Goal: Task Accomplishment & Management: Manage account settings

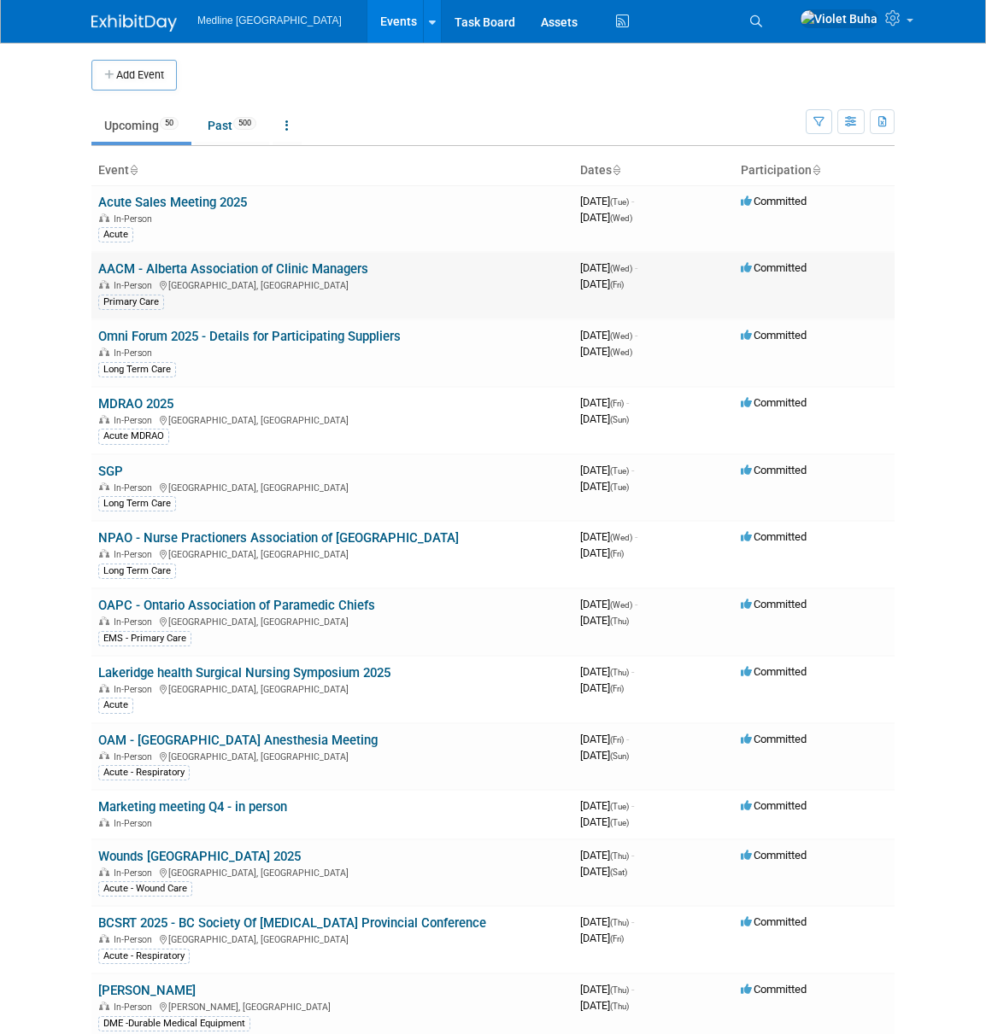
click at [179, 264] on link "AACM - Alberta Association of Clinic Managers" at bounding box center [233, 268] width 270 height 15
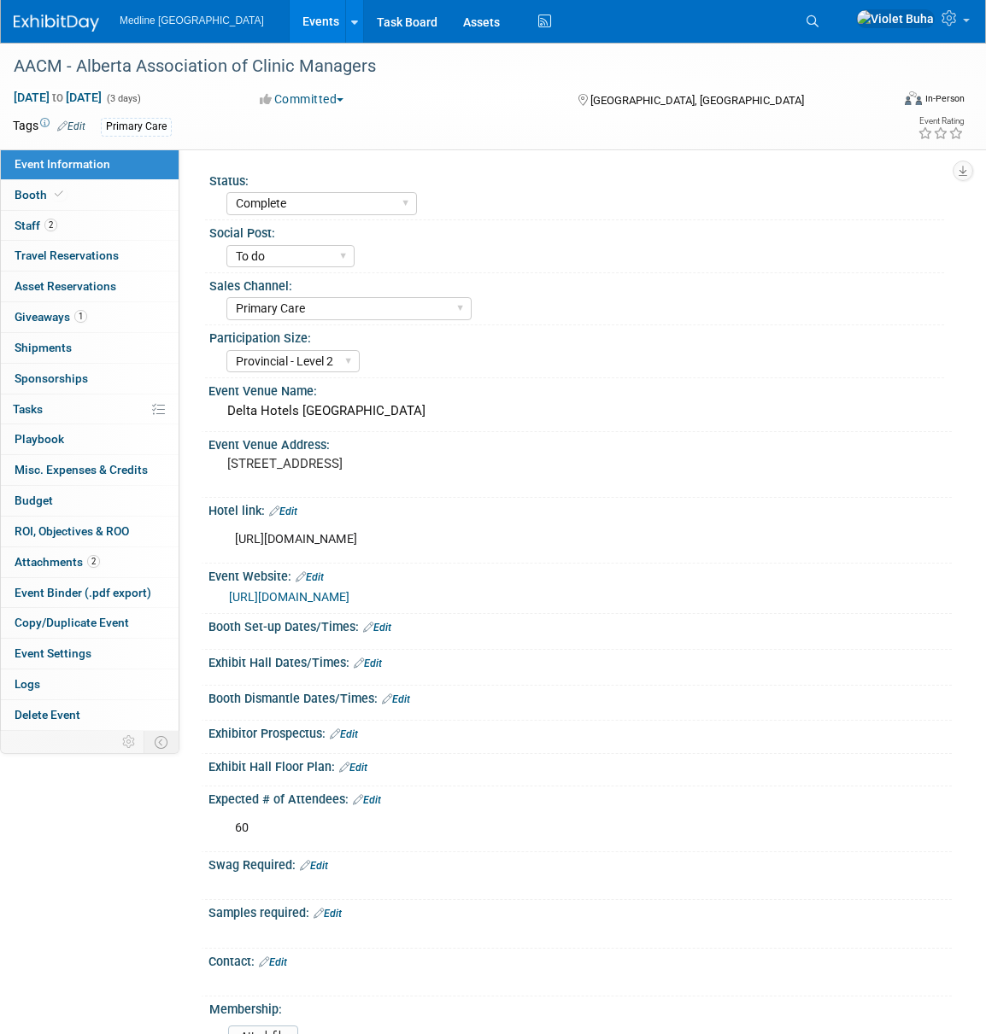
select select "Complete"
select select "To do"
select select "Primary Care"
select select "Provincial - Level 2"
click at [86, 232] on link "2 Staff 2" at bounding box center [90, 226] width 178 height 30
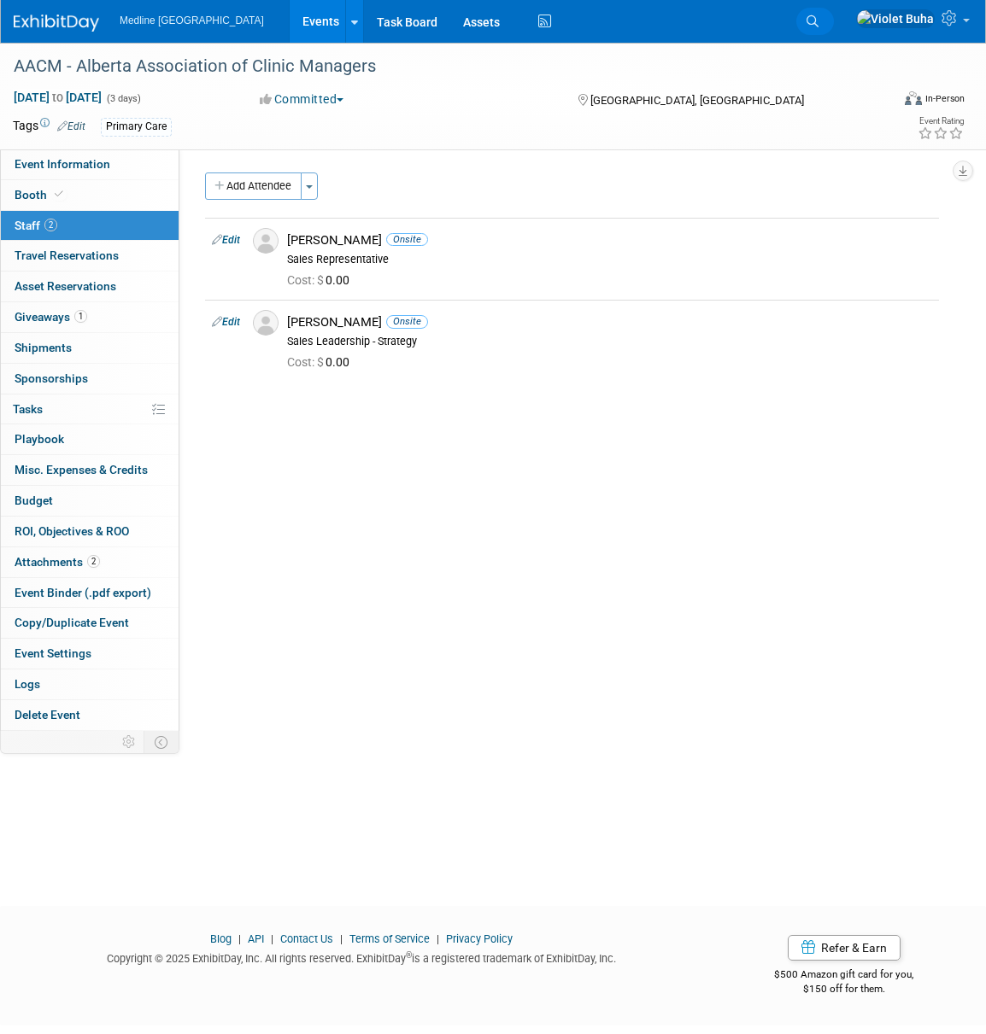
click at [818, 18] on icon at bounding box center [812, 21] width 12 height 12
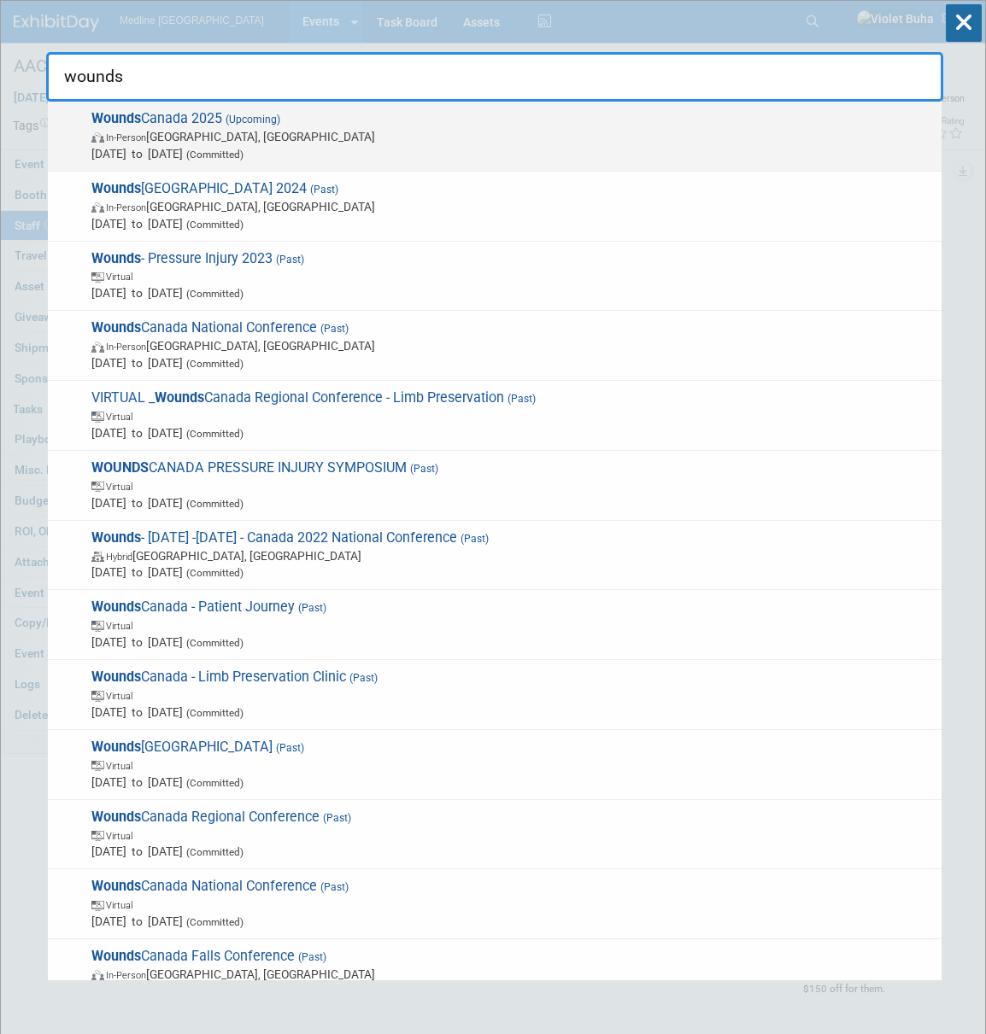
type input "wounds"
click at [274, 116] on span "(Upcoming)" at bounding box center [251, 120] width 58 height 12
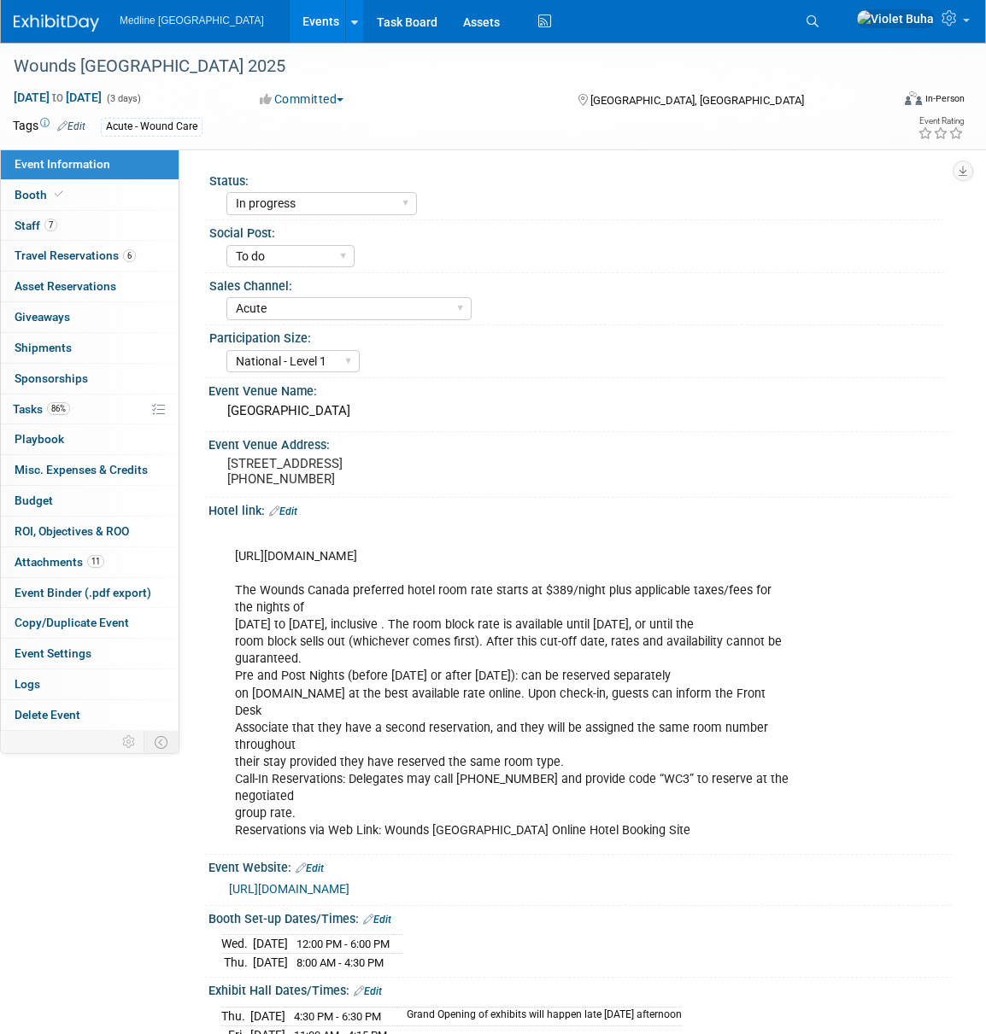
select select "In progress"
select select "To do"
select select "Acute"
select select "National - Level 1"
click at [99, 225] on link "7 Staff 7" at bounding box center [90, 226] width 178 height 30
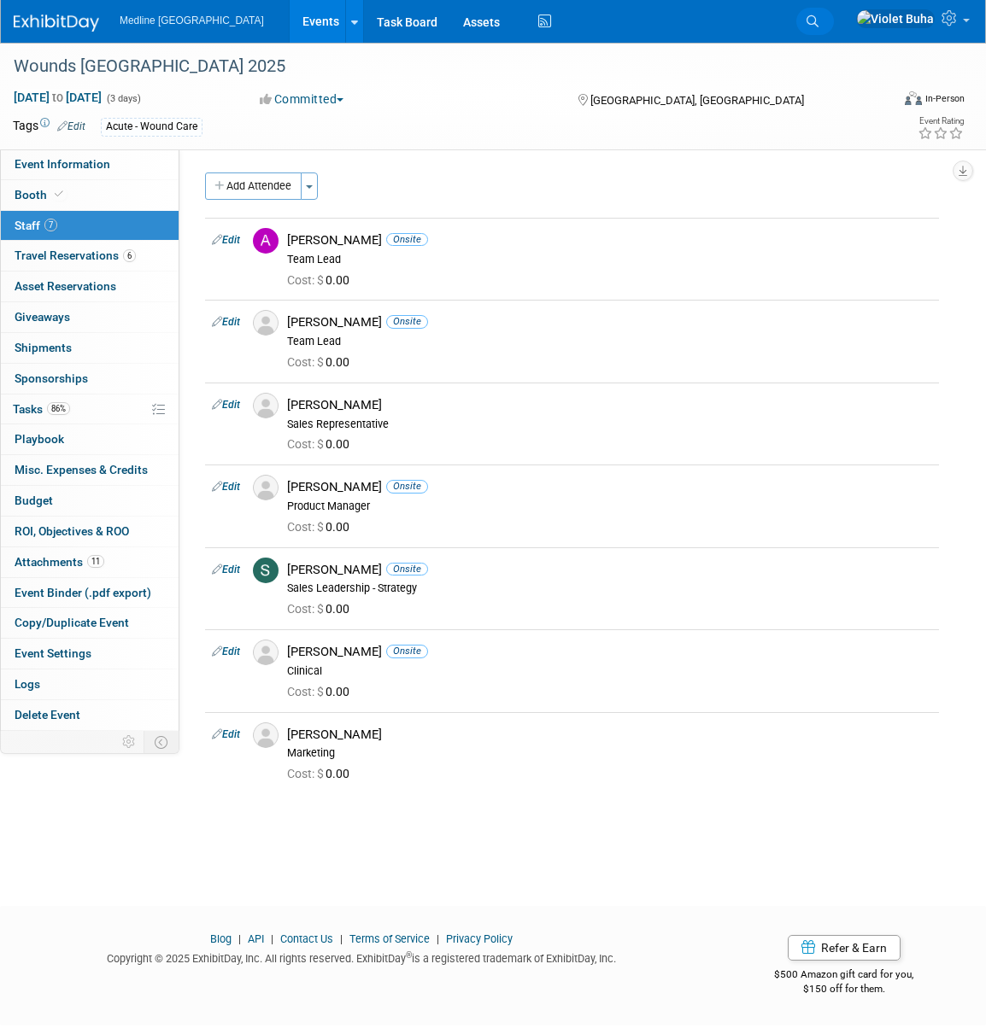
click at [834, 23] on link "Search" at bounding box center [815, 21] width 38 height 27
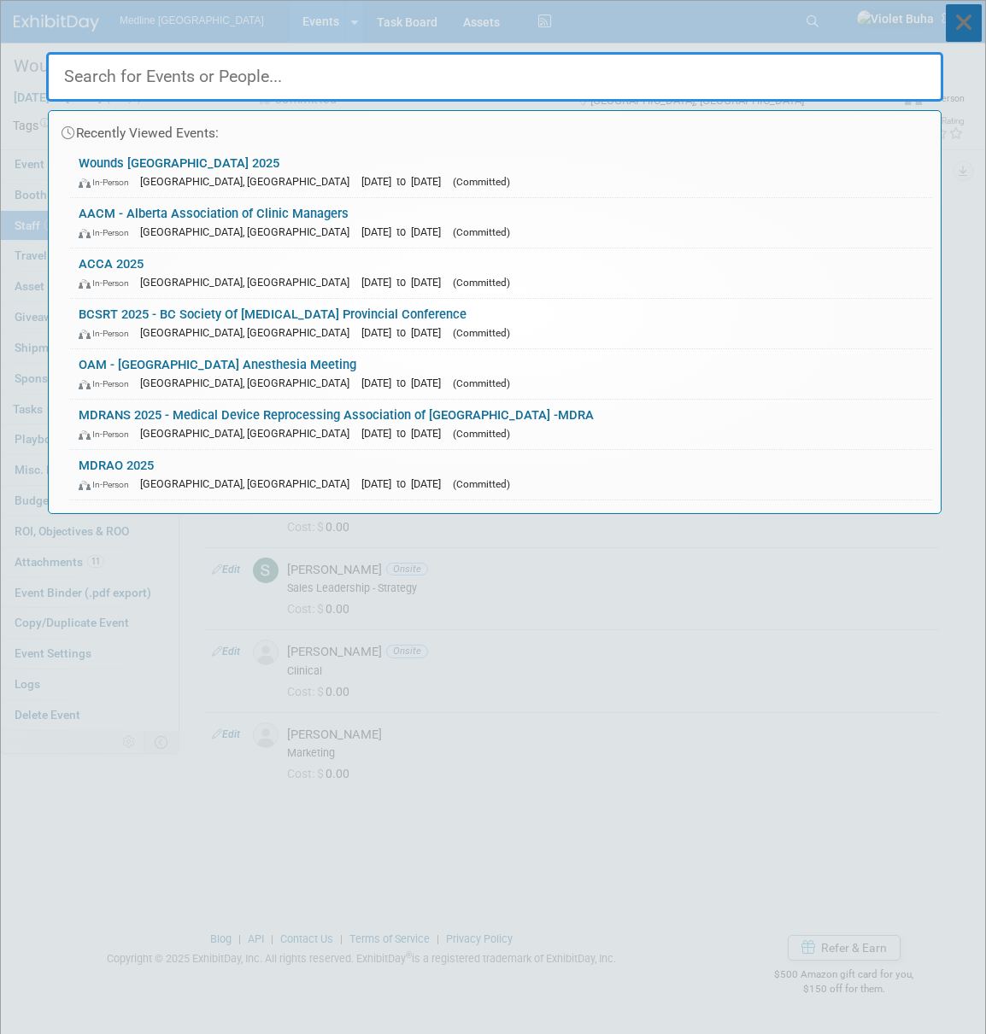
click at [969, 26] on icon at bounding box center [963, 23] width 36 height 38
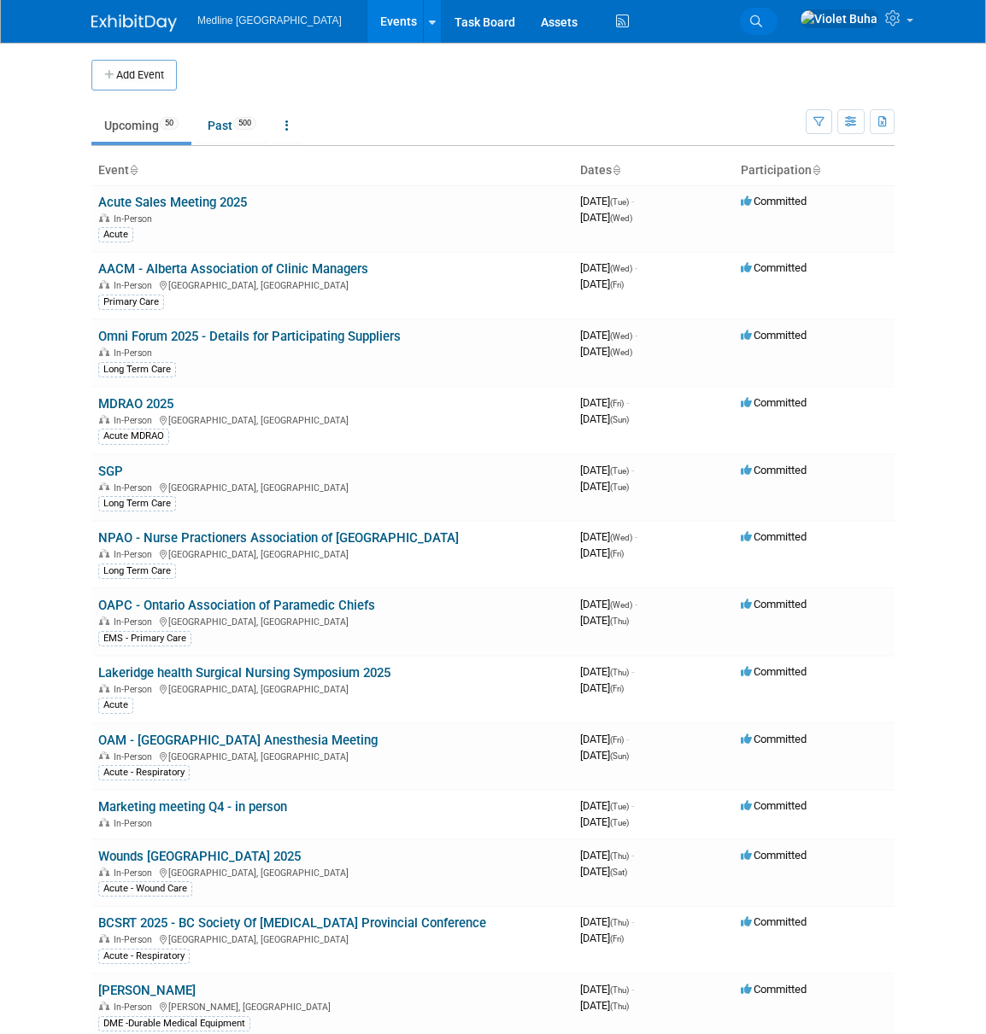
click at [762, 23] on icon at bounding box center [756, 21] width 12 height 12
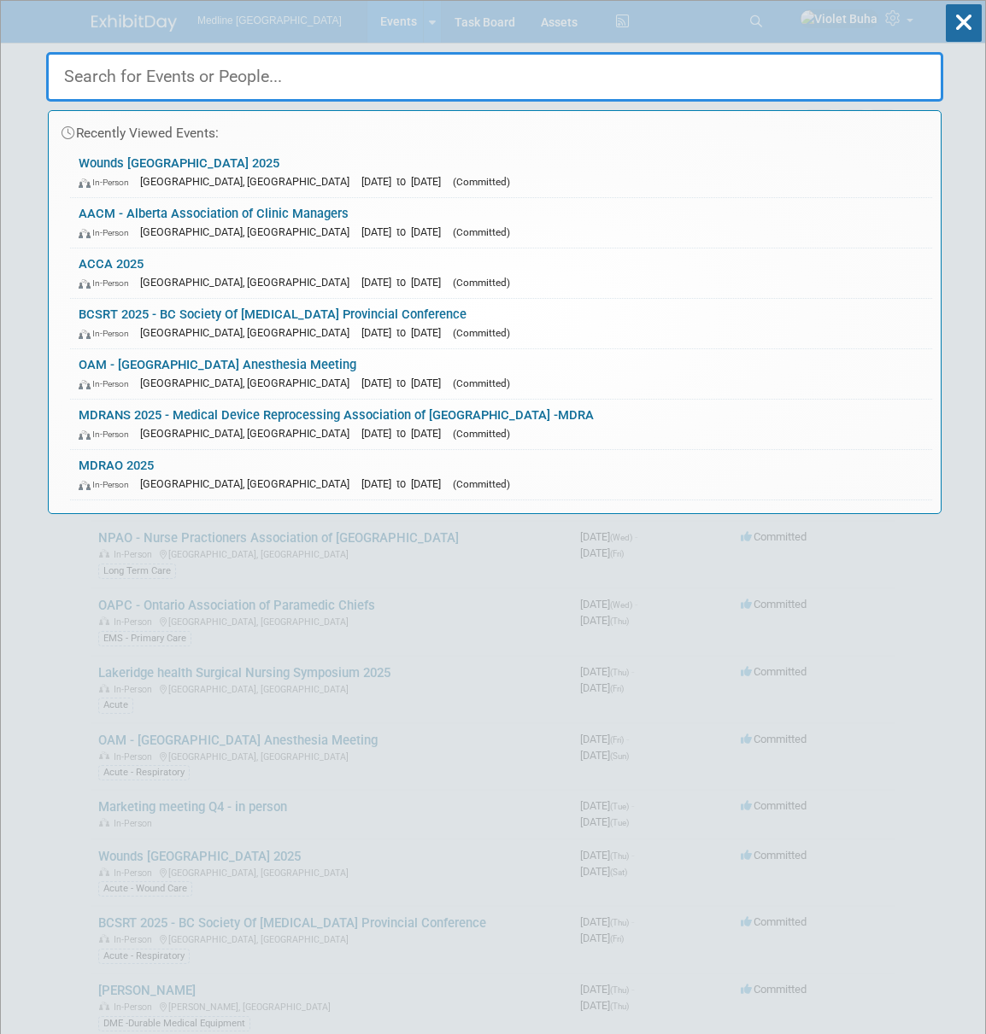
click at [383, 67] on input "text" at bounding box center [494, 77] width 897 height 50
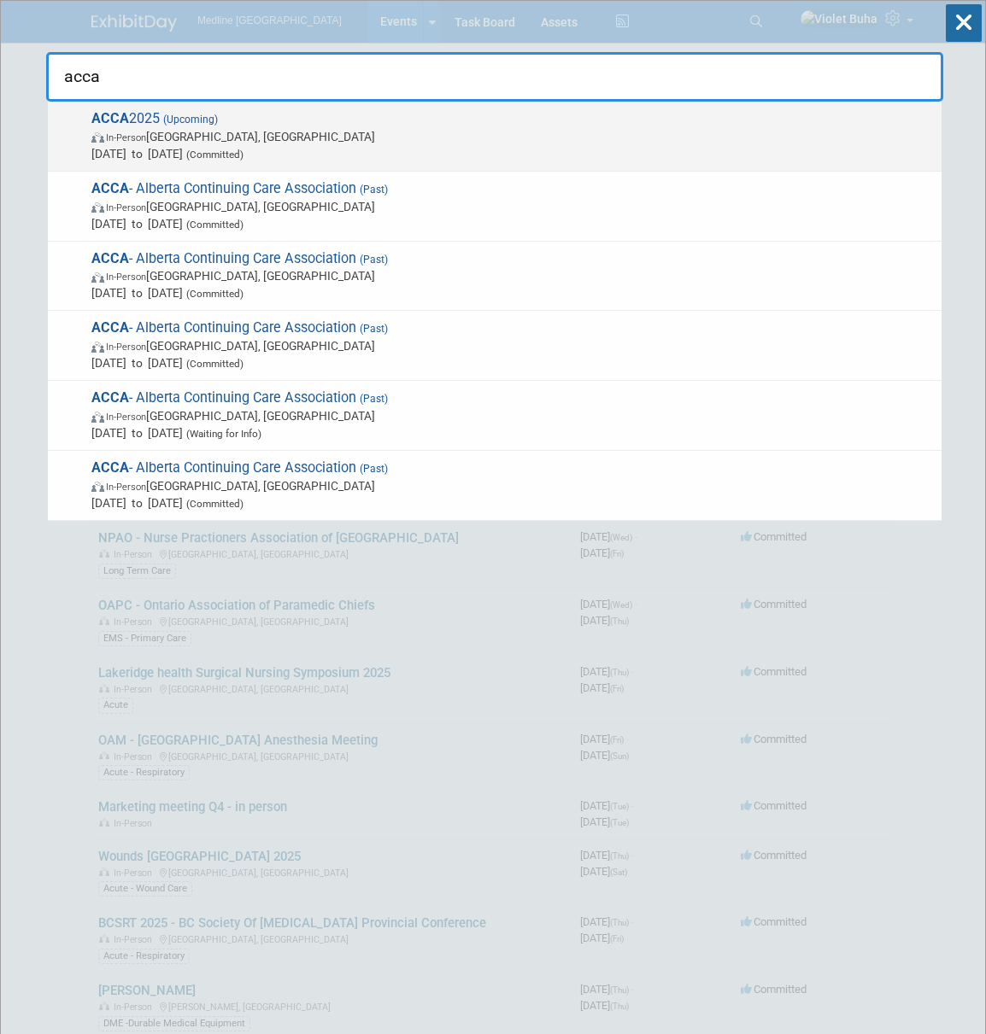
type input "acca"
click at [208, 136] on span "In-Person Edmonton, Canada" at bounding box center [511, 136] width 841 height 17
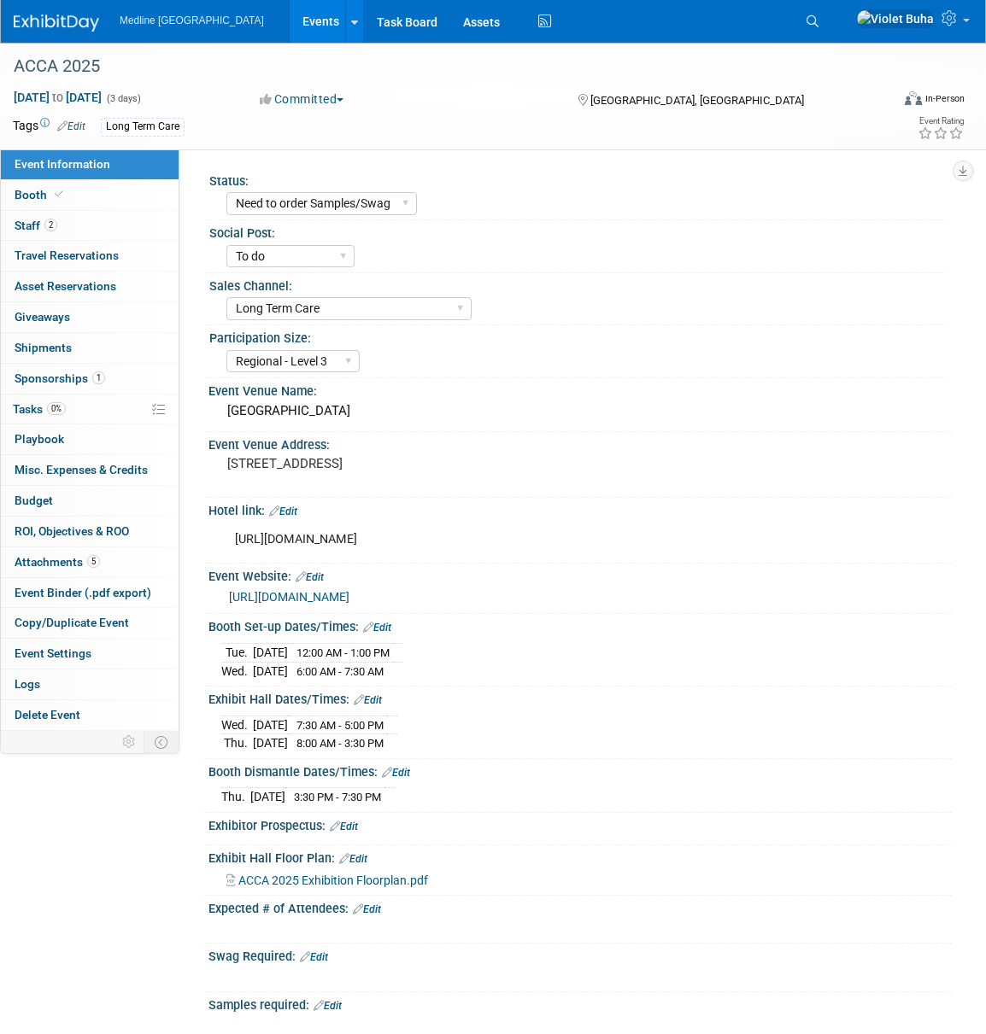
select select "Need to order Samples/Swag"
select select "To do"
select select "Long Term Care"
select select "Regional - Level 3"
click at [99, 228] on link "2 Staff 2" at bounding box center [90, 226] width 178 height 30
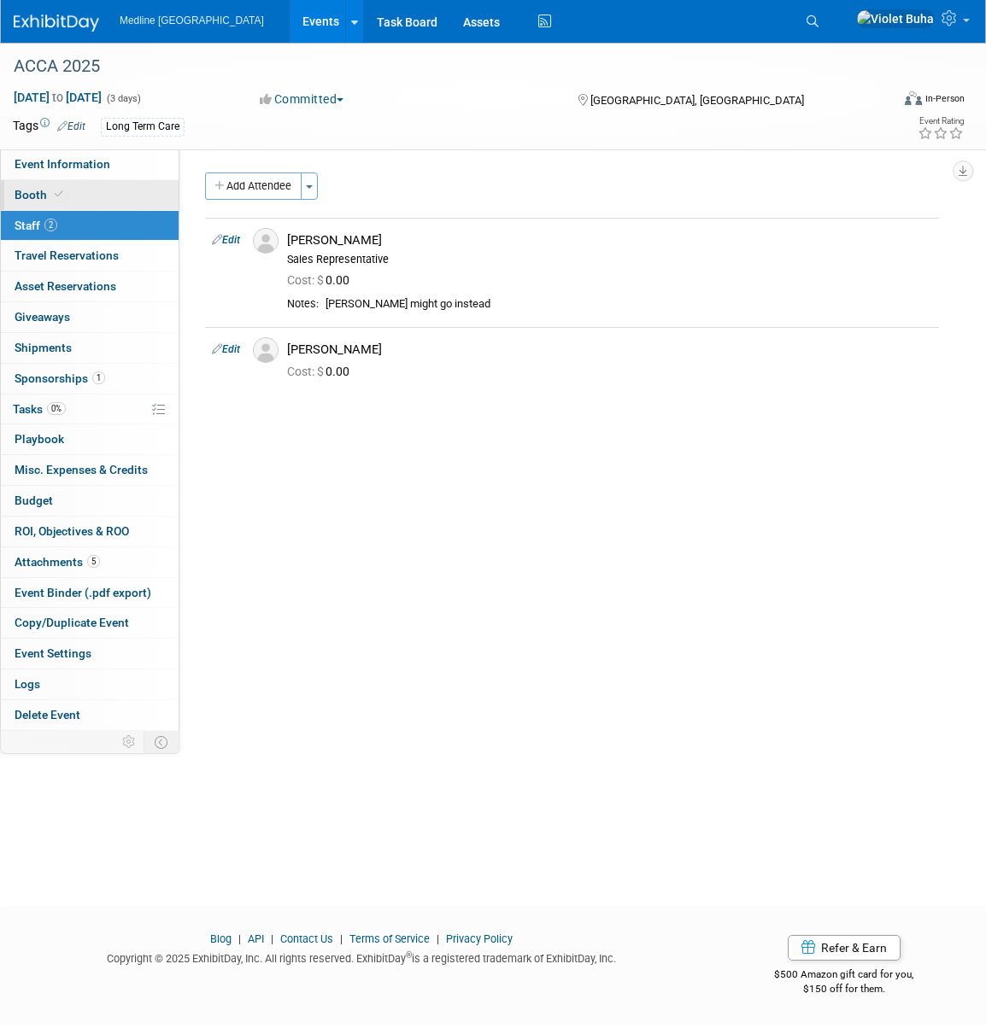
click at [71, 197] on link "Booth" at bounding box center [90, 195] width 178 height 30
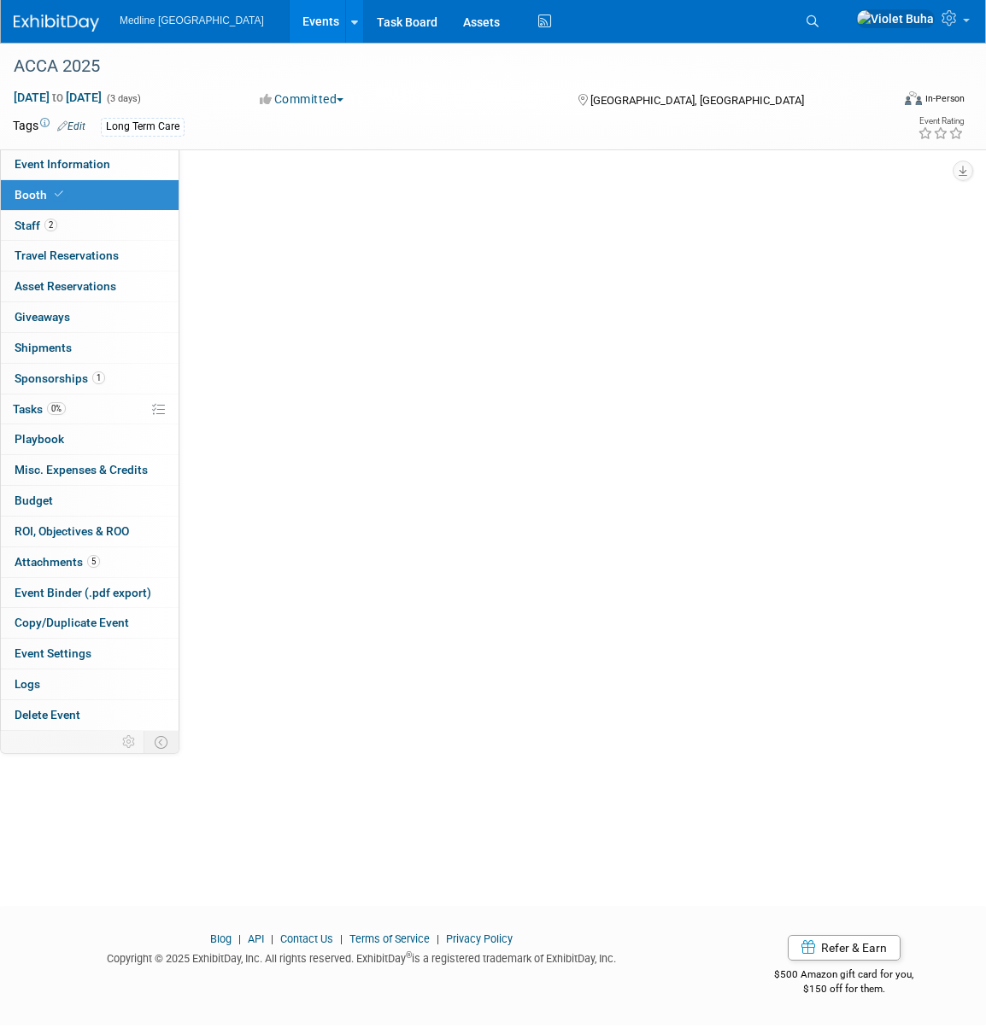
select select "1"
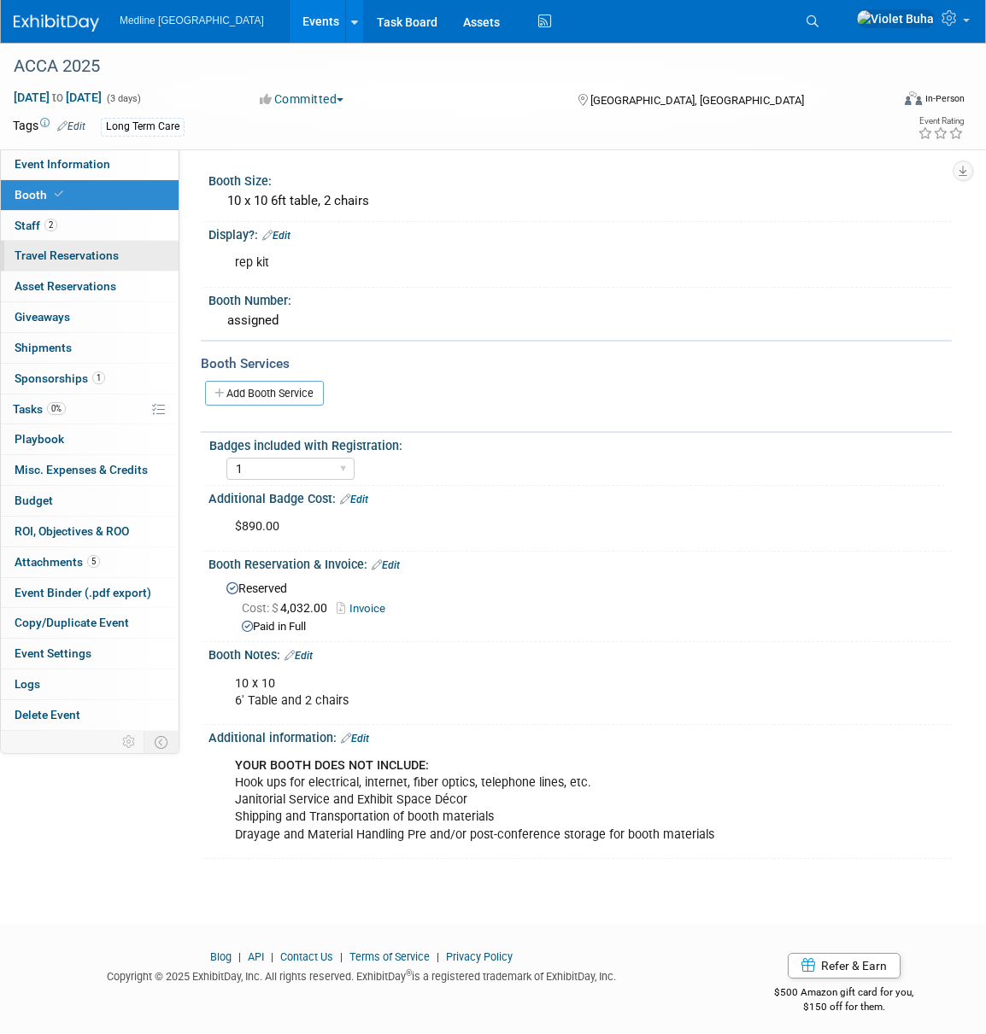
click at [114, 254] on span "Travel Reservations 0" at bounding box center [67, 256] width 104 height 14
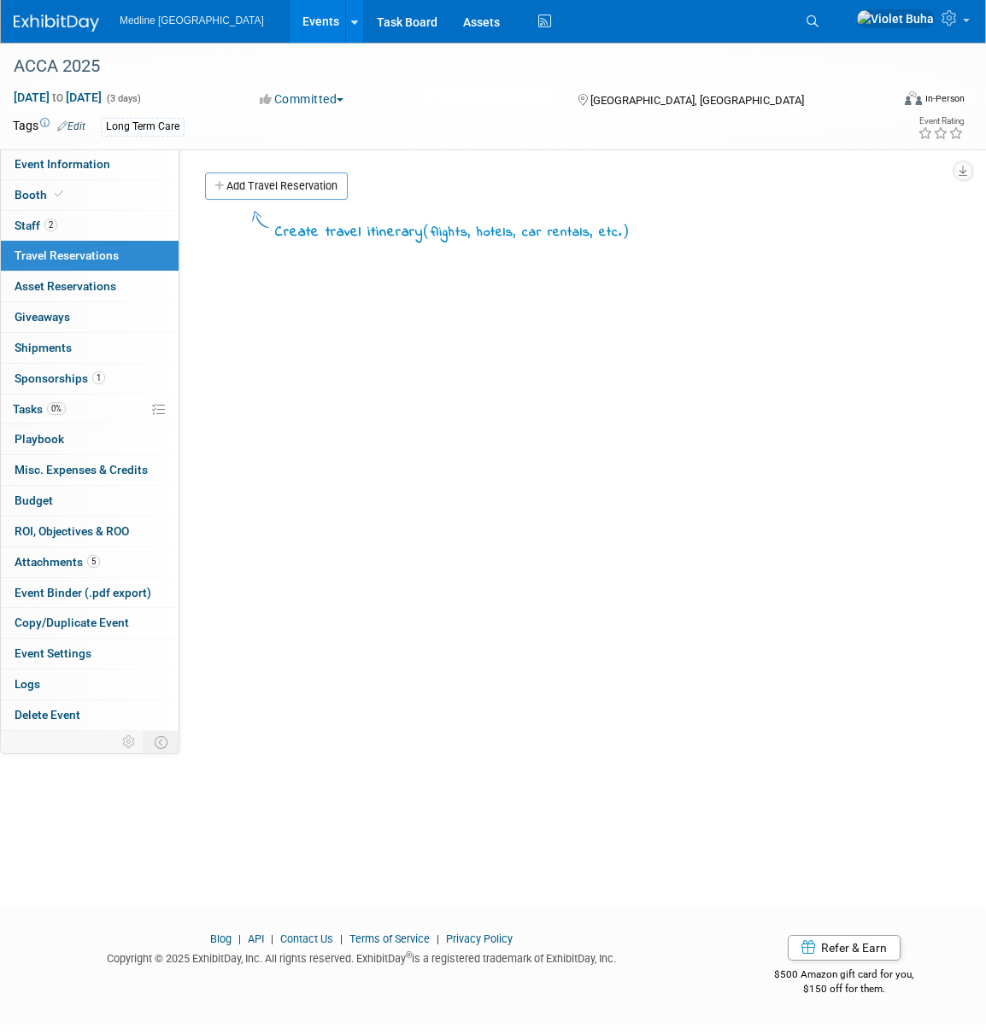
click at [53, 20] on img at bounding box center [56, 23] width 85 height 17
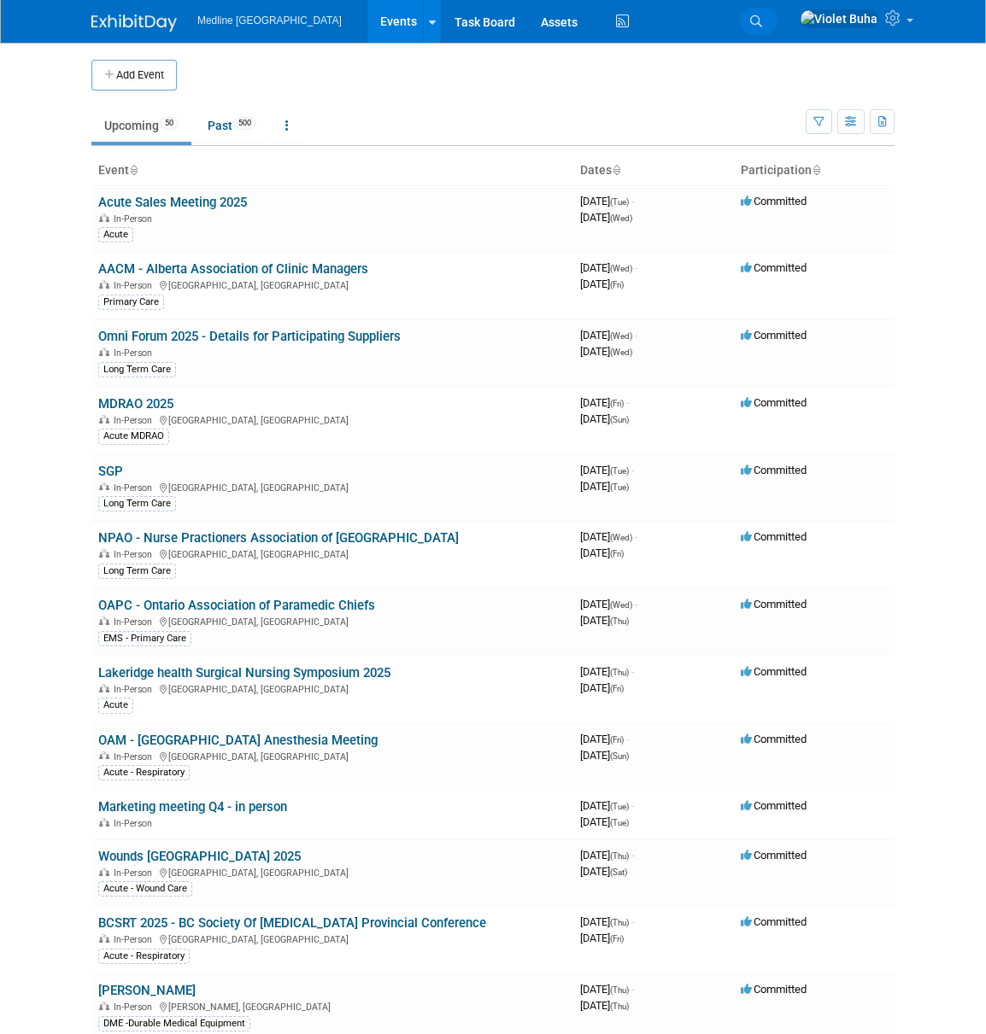
click at [762, 18] on icon at bounding box center [756, 21] width 12 height 12
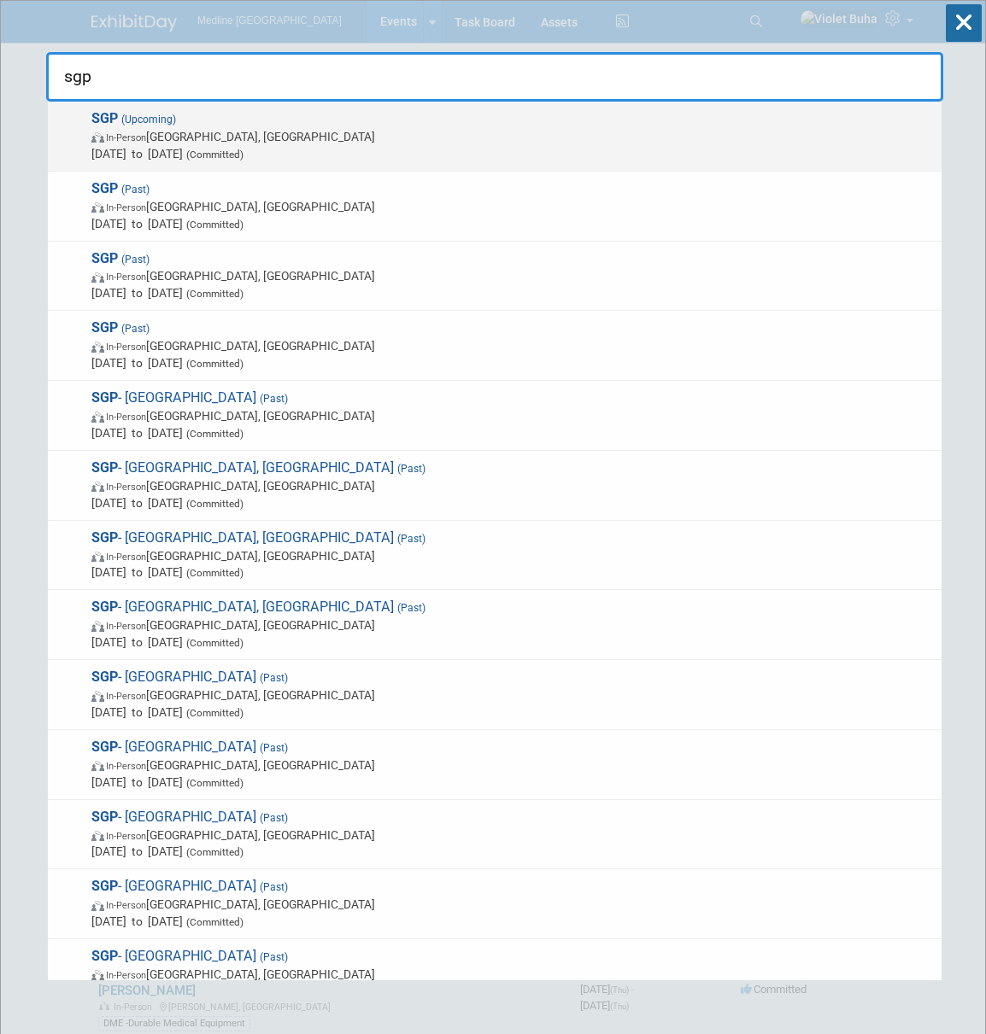
type input "sgp"
click at [158, 151] on span "Sep 23, 2025 to Sep 23, 2025 (Committed)" at bounding box center [511, 153] width 841 height 17
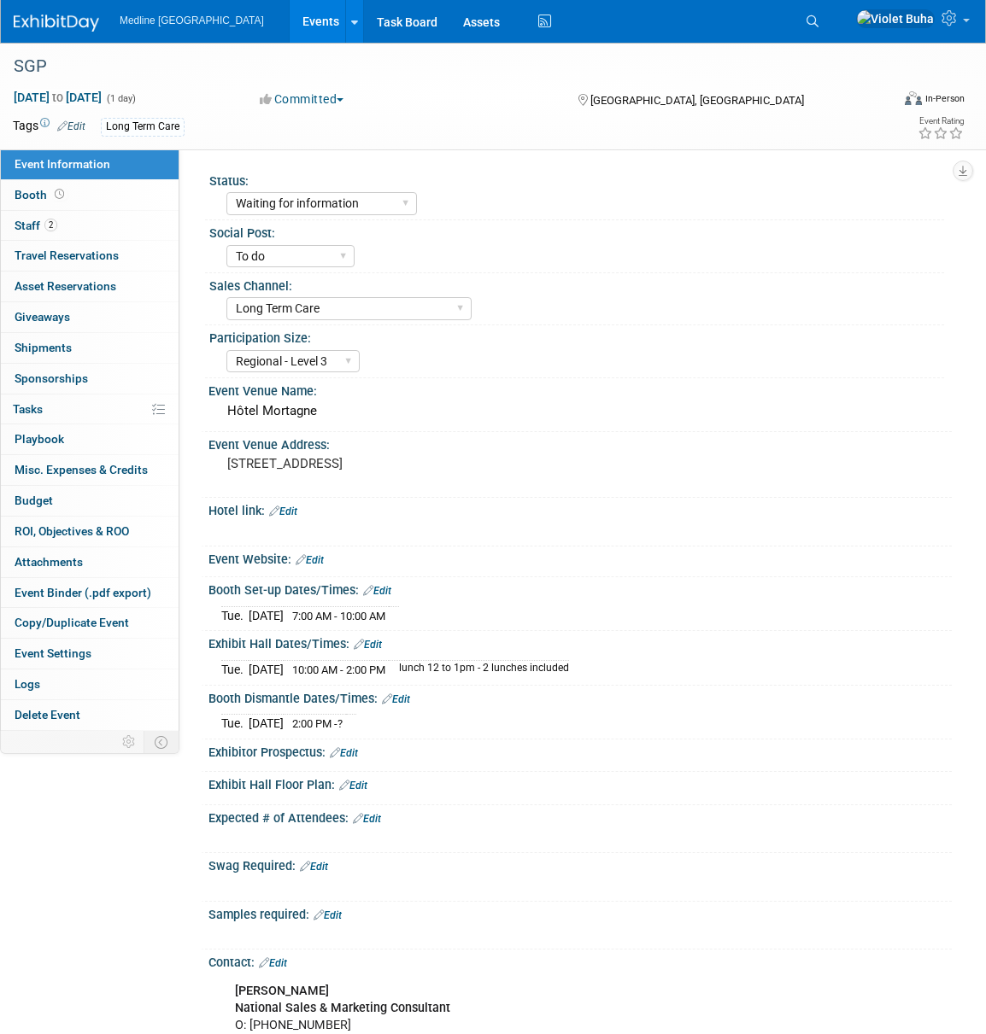
select select "Waiting for information"
select select "To do"
select select "Long Term Care"
select select "Regional - Level 3"
click at [75, 231] on link "2 Staff 2" at bounding box center [90, 226] width 178 height 30
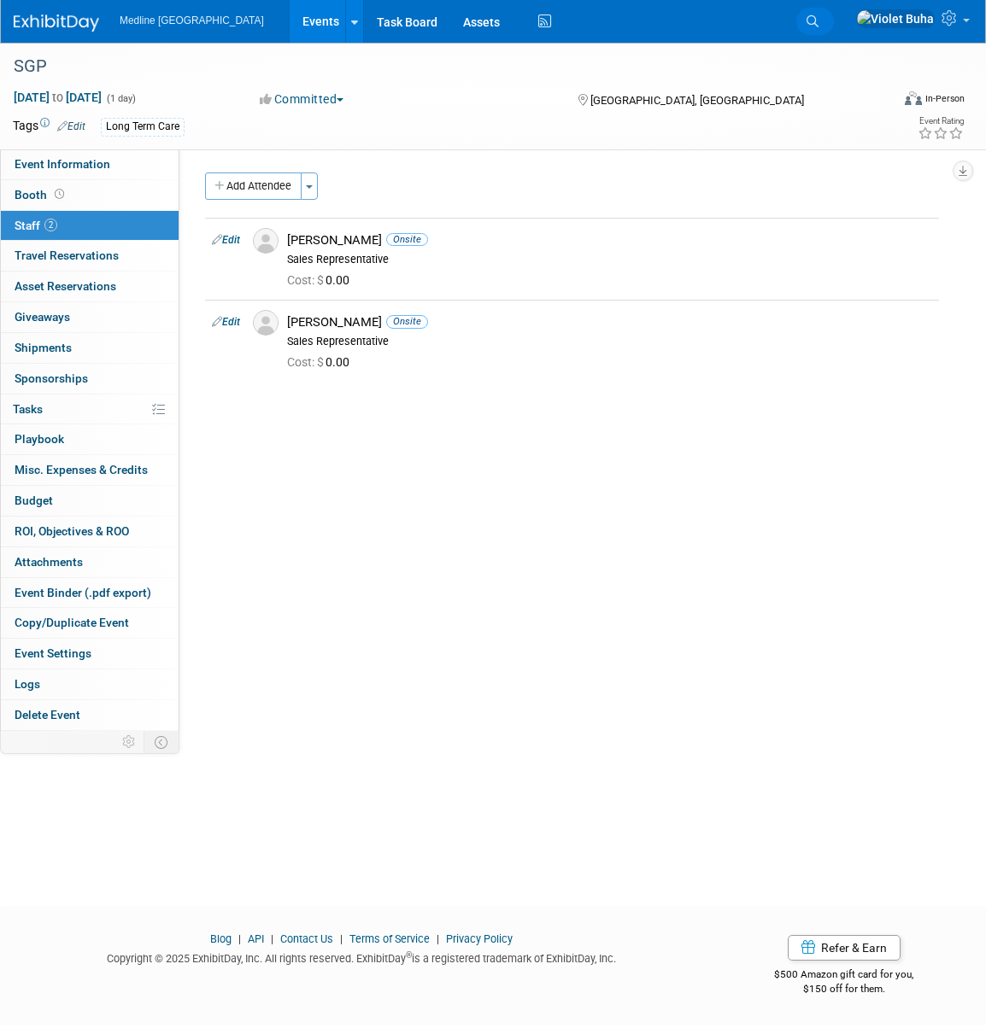
click at [818, 20] on icon at bounding box center [812, 21] width 12 height 12
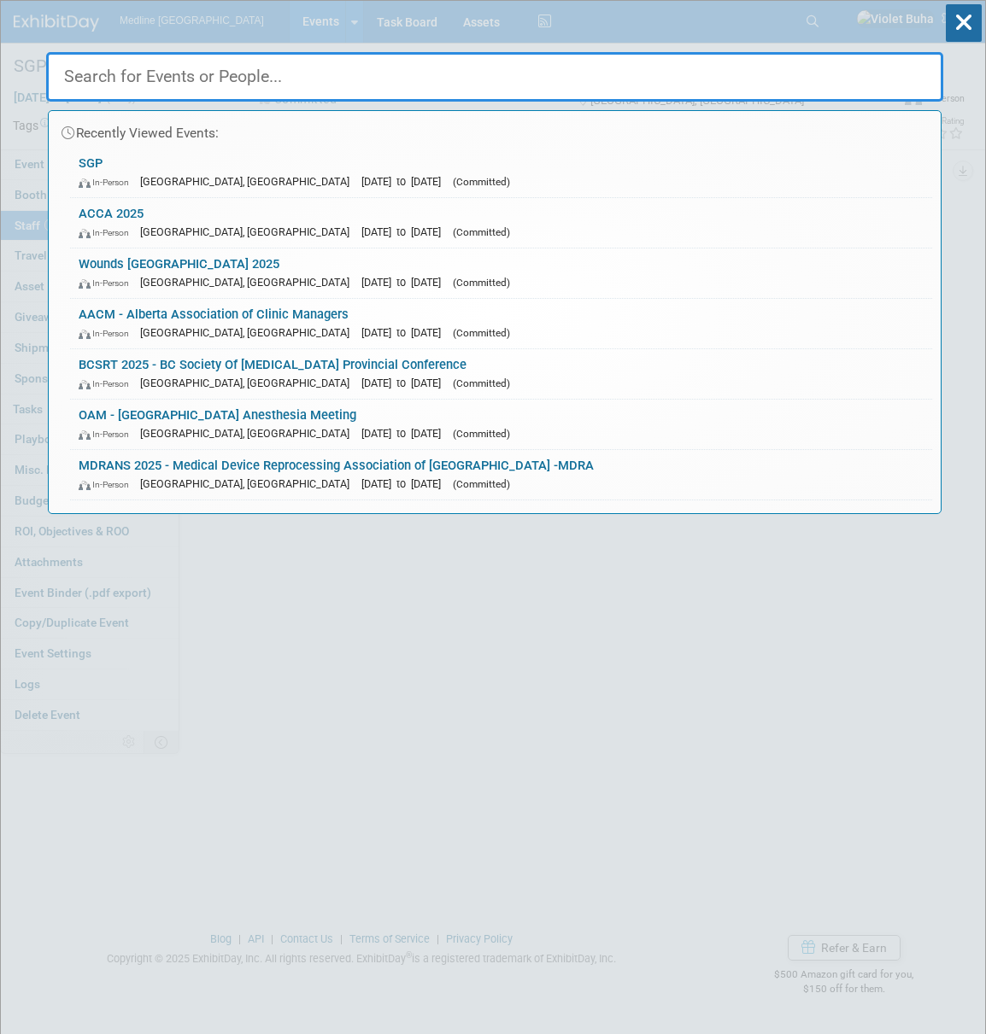
click at [407, 73] on input "text" at bounding box center [494, 77] width 897 height 50
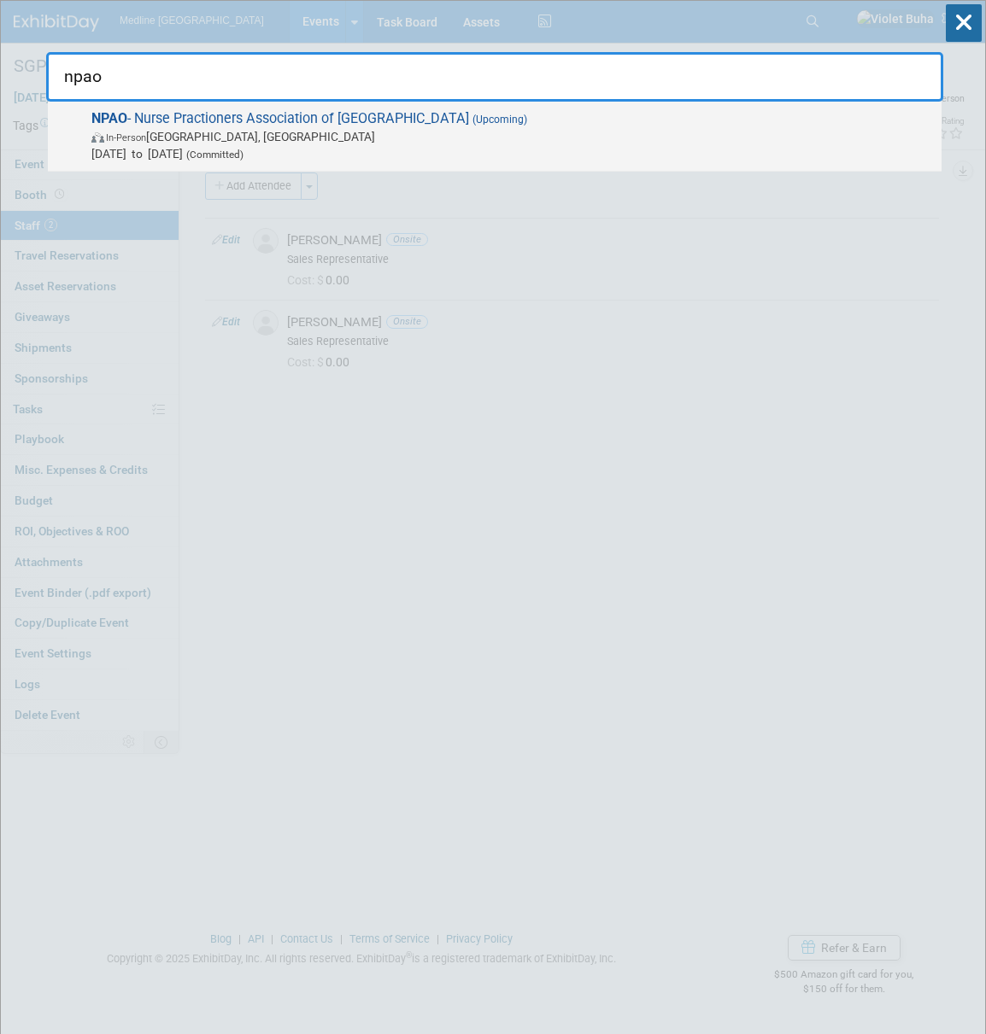
type input "npao"
click at [361, 121] on span "NPAO - Nurse Practioners Association of Ontario (Upcoming) In-Person Toronto, C…" at bounding box center [509, 136] width 846 height 52
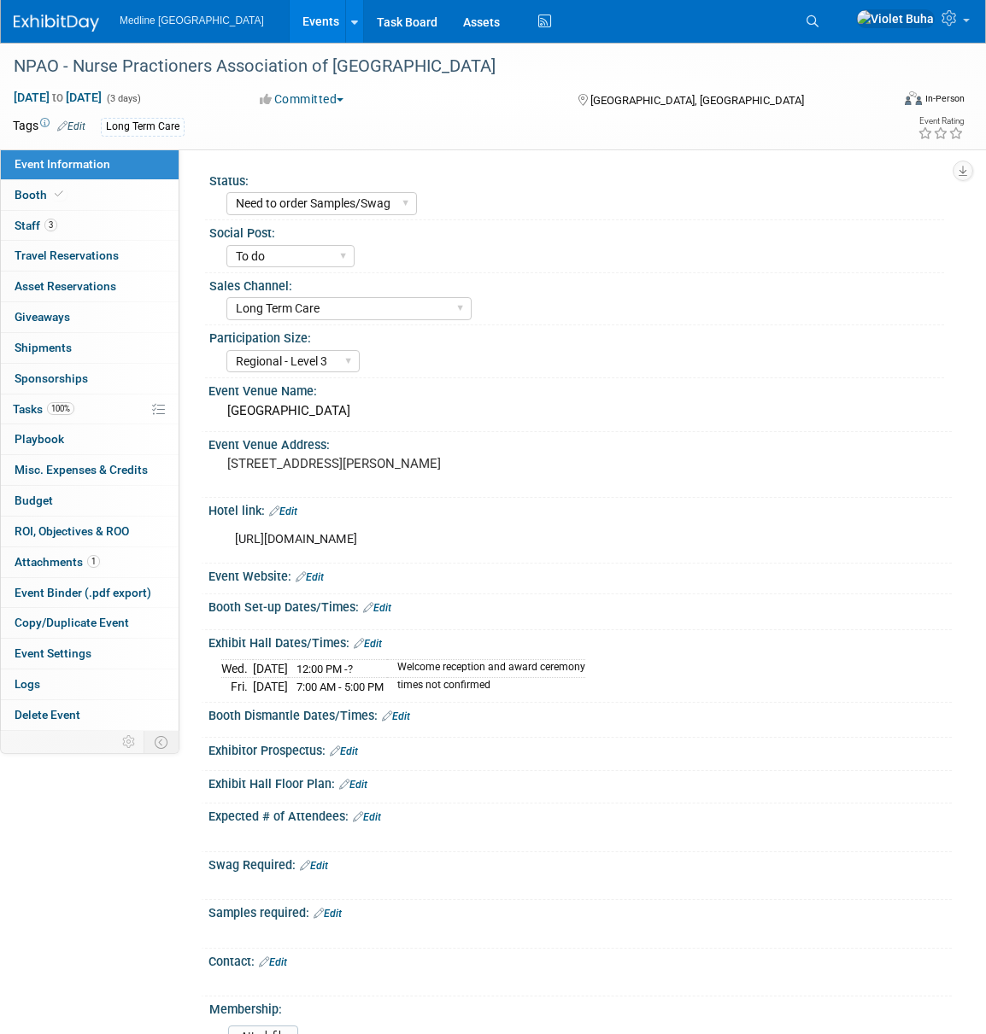
select select "Need to order Samples/Swag"
select select "To do"
select select "Long Term Care"
select select "Regional - Level 3"
click at [103, 202] on link "Booth" at bounding box center [90, 195] width 178 height 30
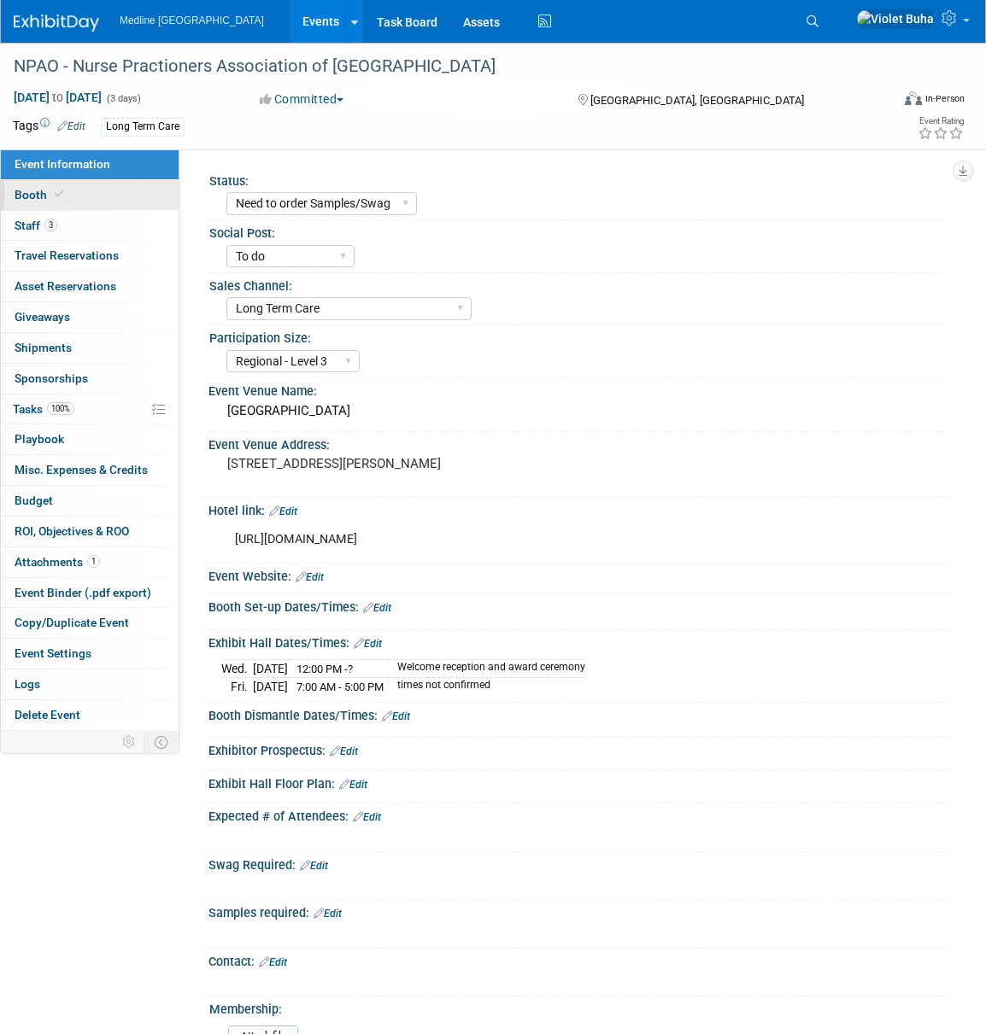
select select "2"
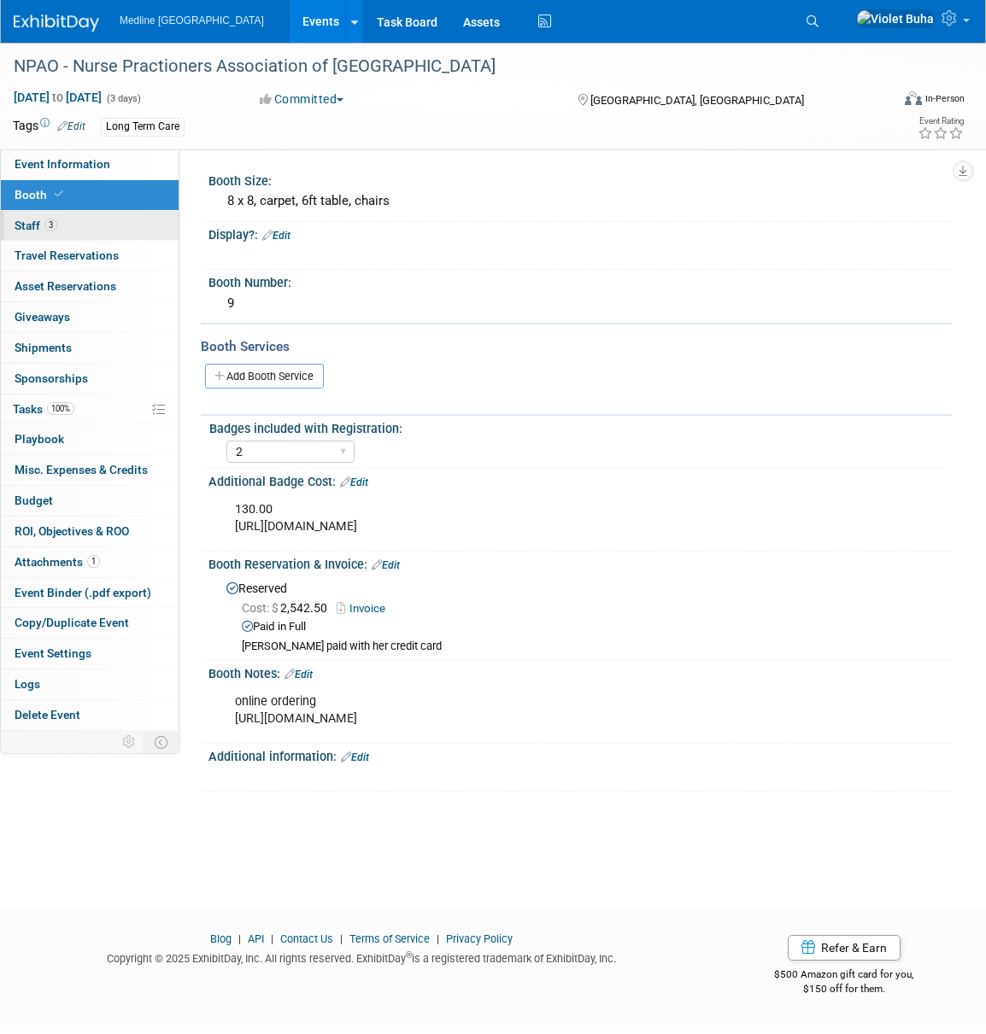
click at [71, 227] on link "3 Staff 3" at bounding box center [90, 226] width 178 height 30
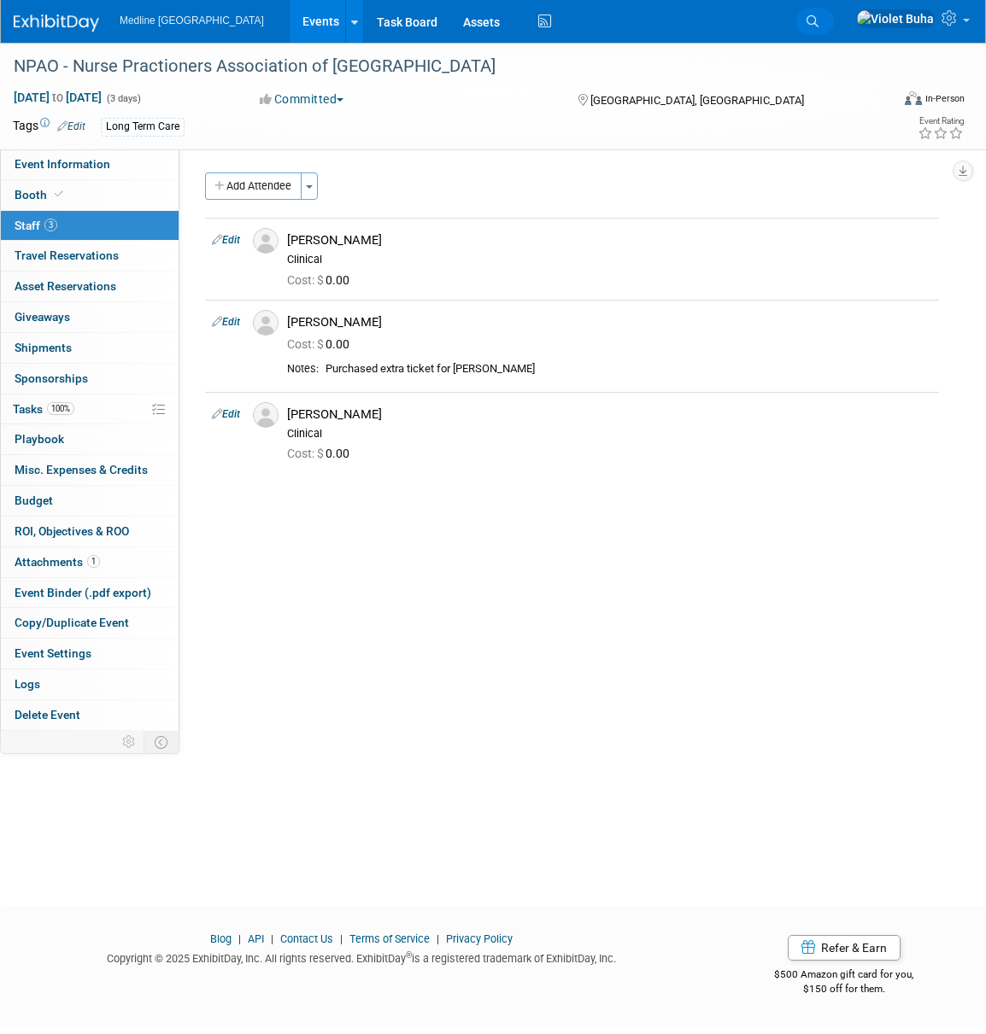
click at [818, 19] on icon at bounding box center [812, 21] width 12 height 12
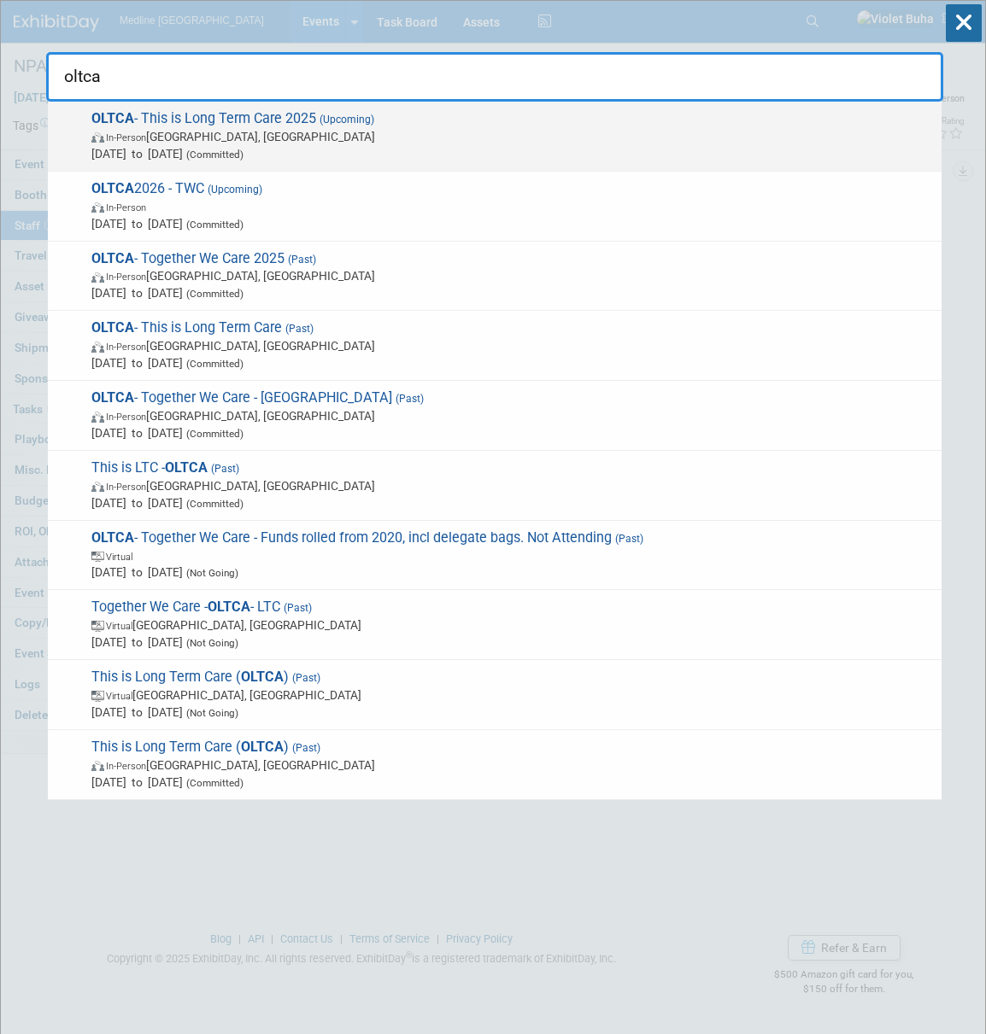
type input "oltca"
click at [223, 132] on span "In-Person Toronto, Canada" at bounding box center [511, 136] width 841 height 17
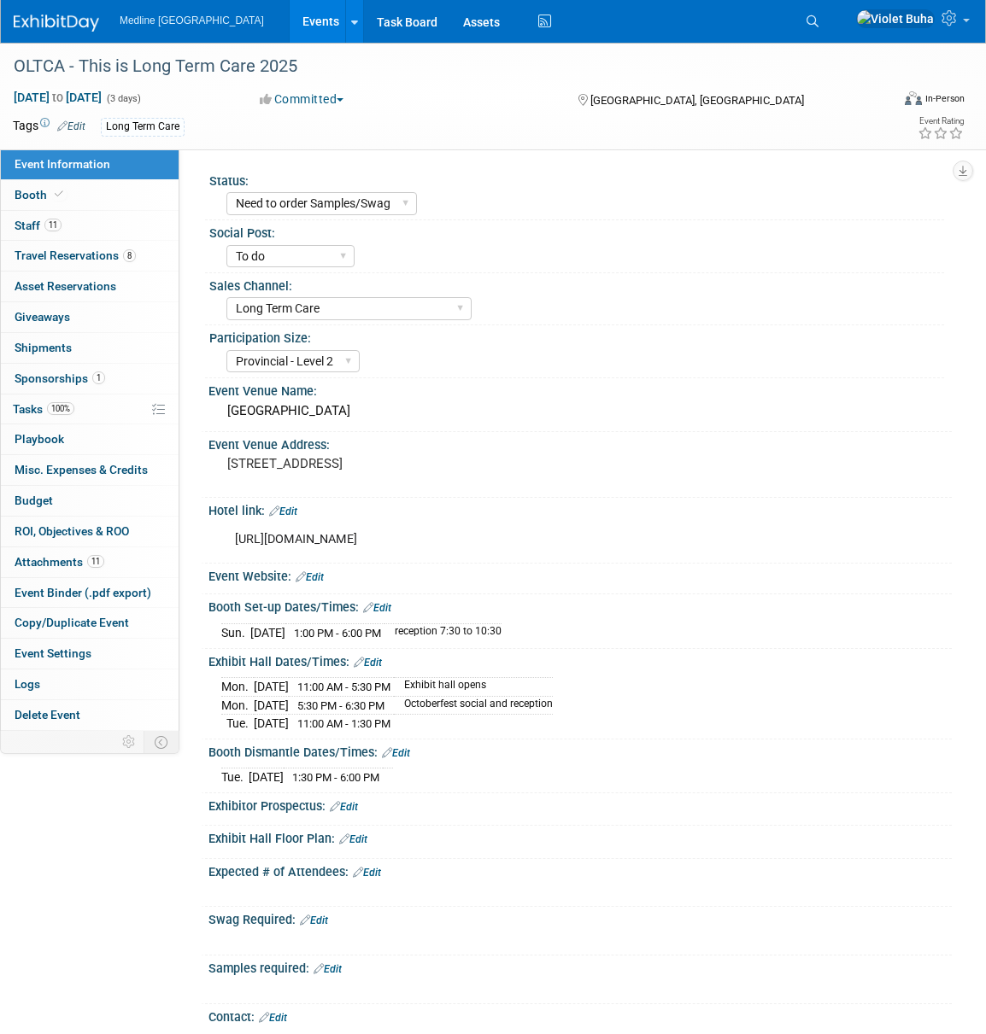
select select "Need to order Samples/Swag"
select select "To do"
select select "Long Term Care"
select select "Provincial - Level 2"
click at [23, 409] on span "Tasks 100%" at bounding box center [43, 409] width 61 height 14
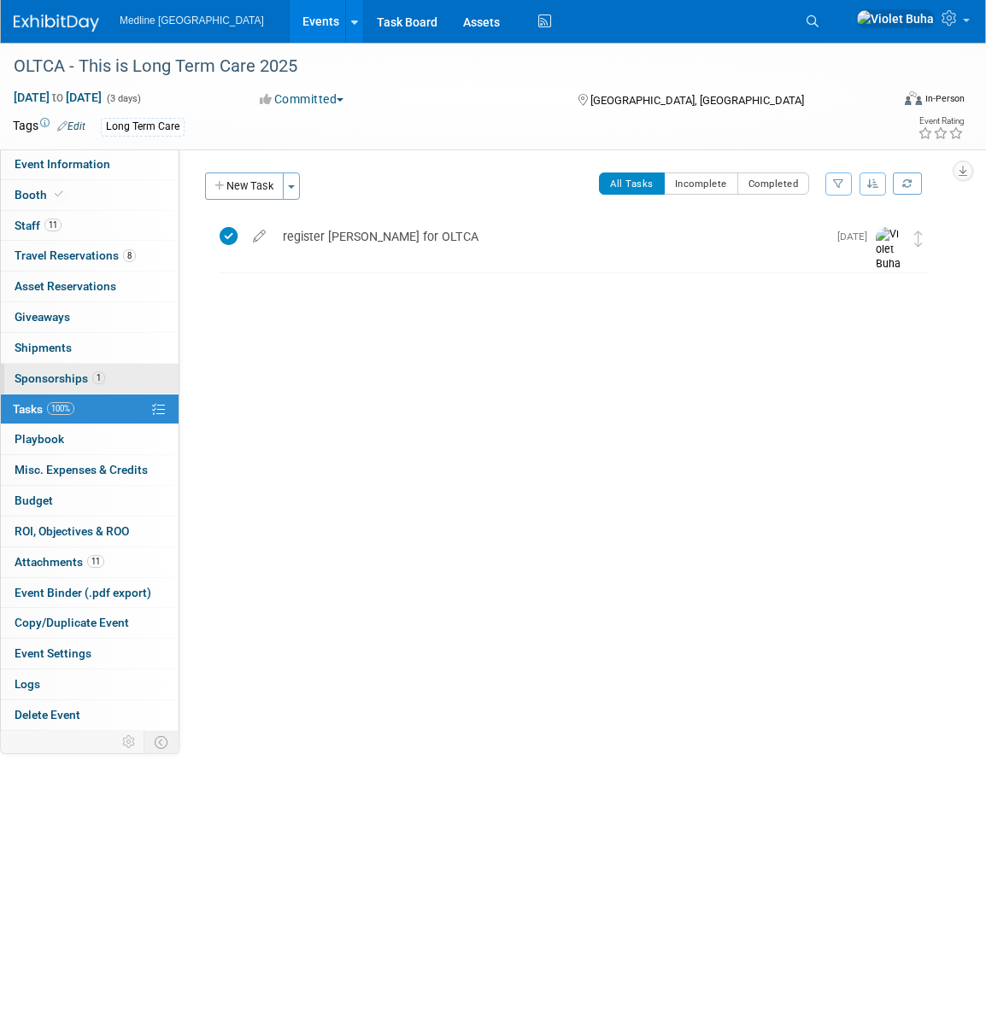
click at [46, 376] on span "Sponsorships 1" at bounding box center [60, 379] width 91 height 14
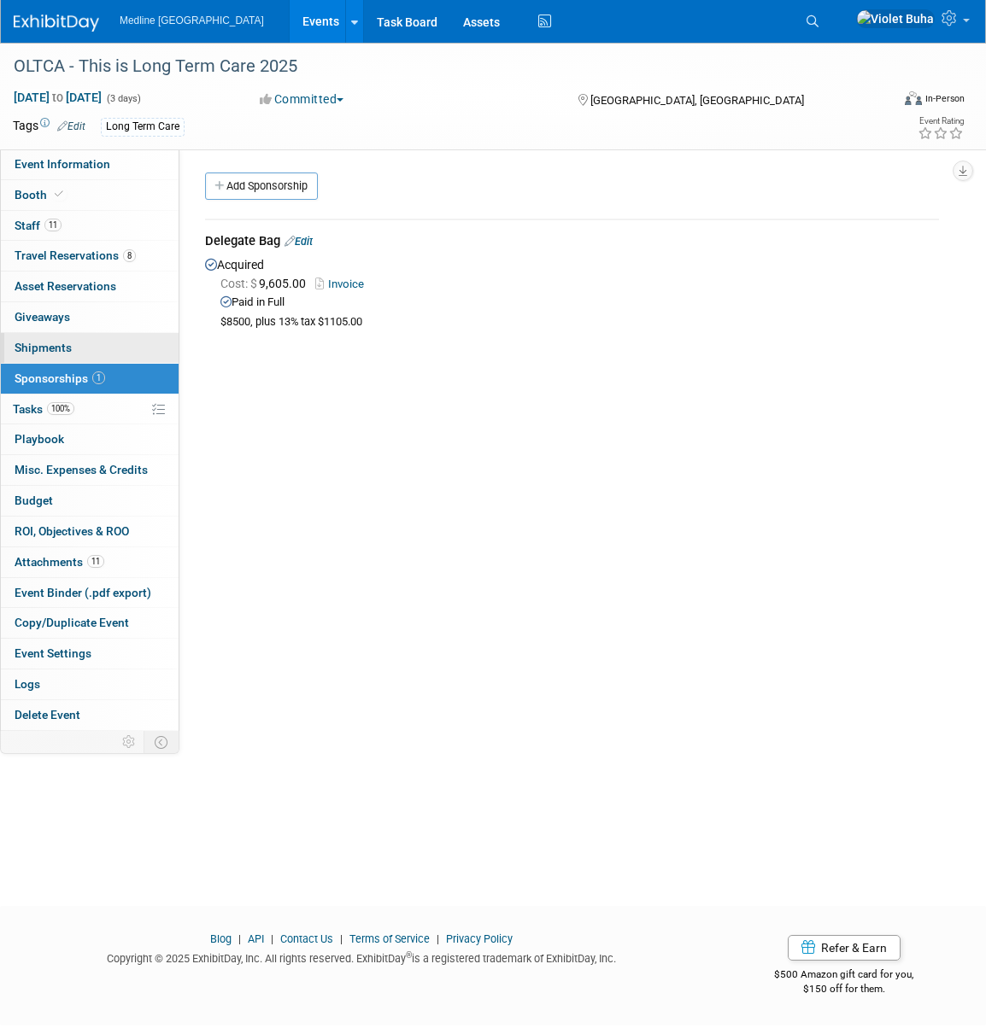
click at [56, 345] on span "Shipments 0" at bounding box center [43, 348] width 57 height 14
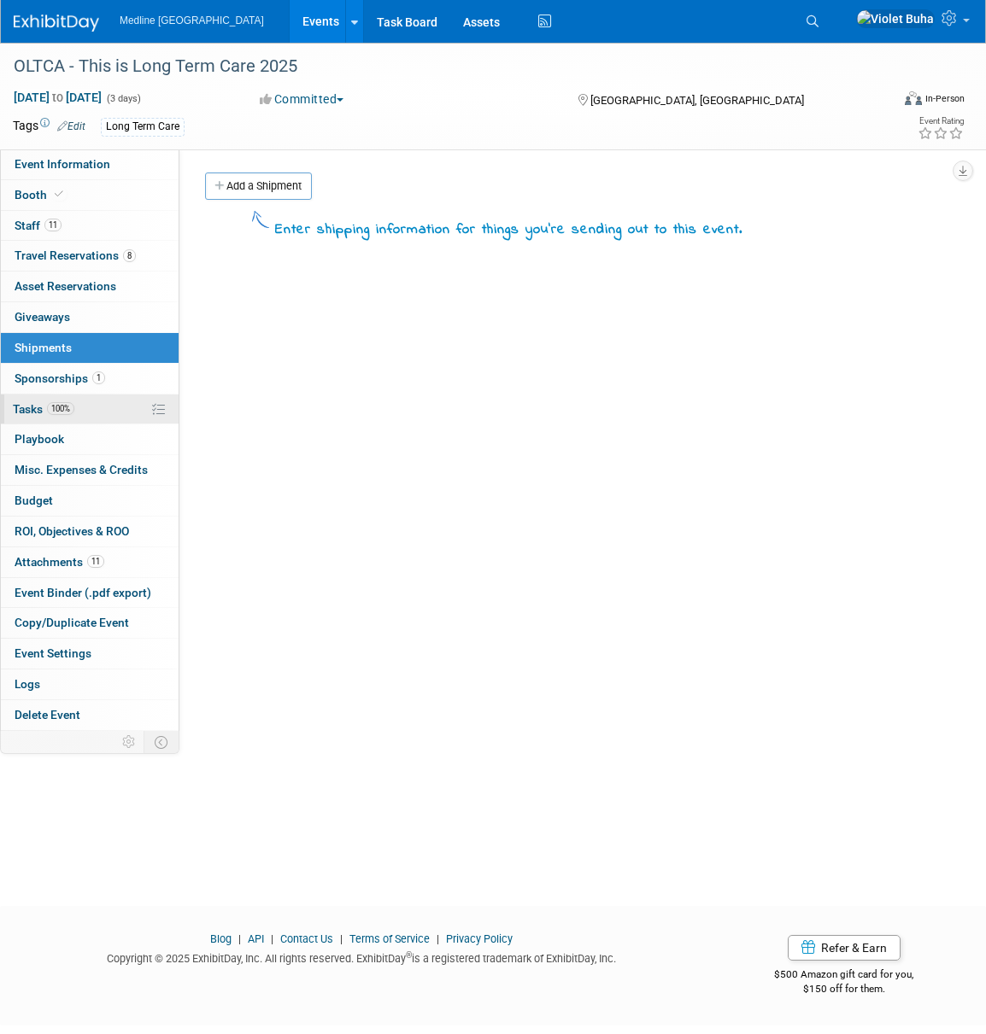
click at [30, 409] on span "Tasks 100%" at bounding box center [43, 409] width 61 height 14
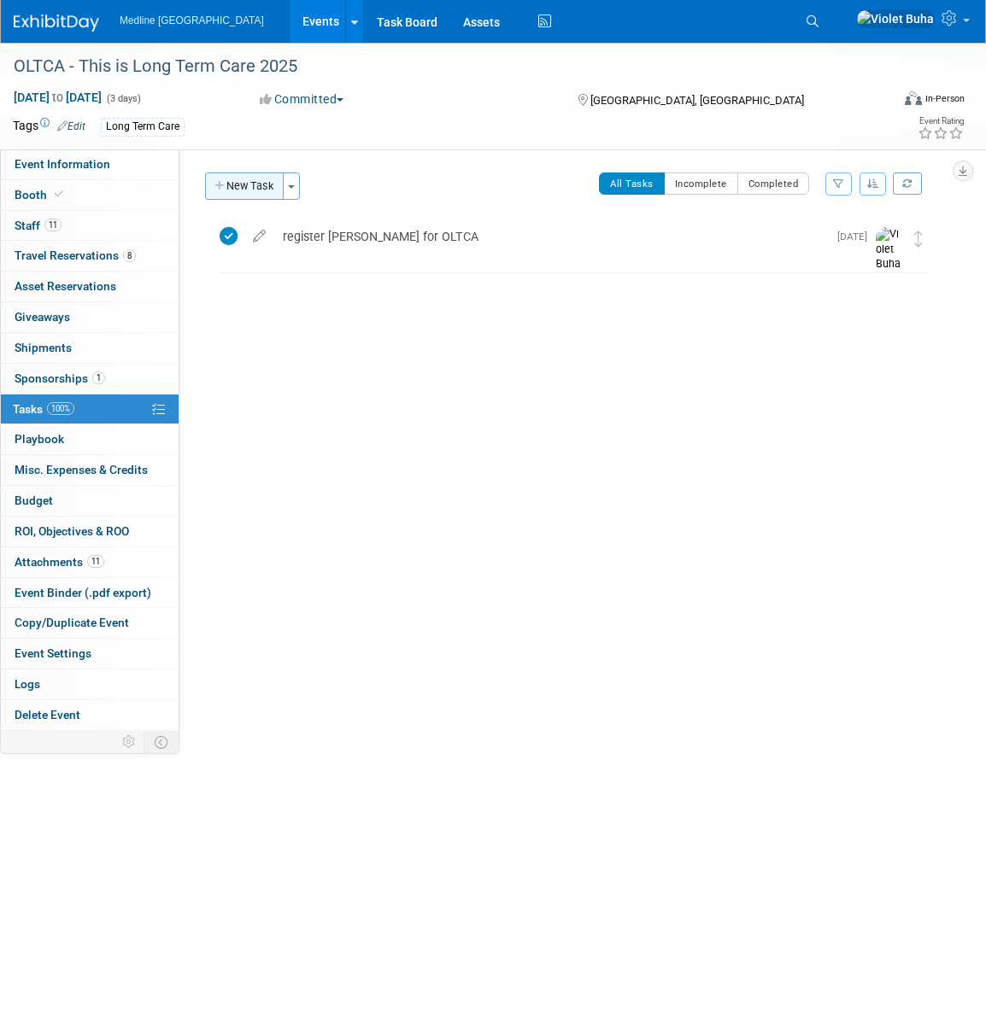
click at [243, 187] on button "New Task" at bounding box center [244, 186] width 79 height 27
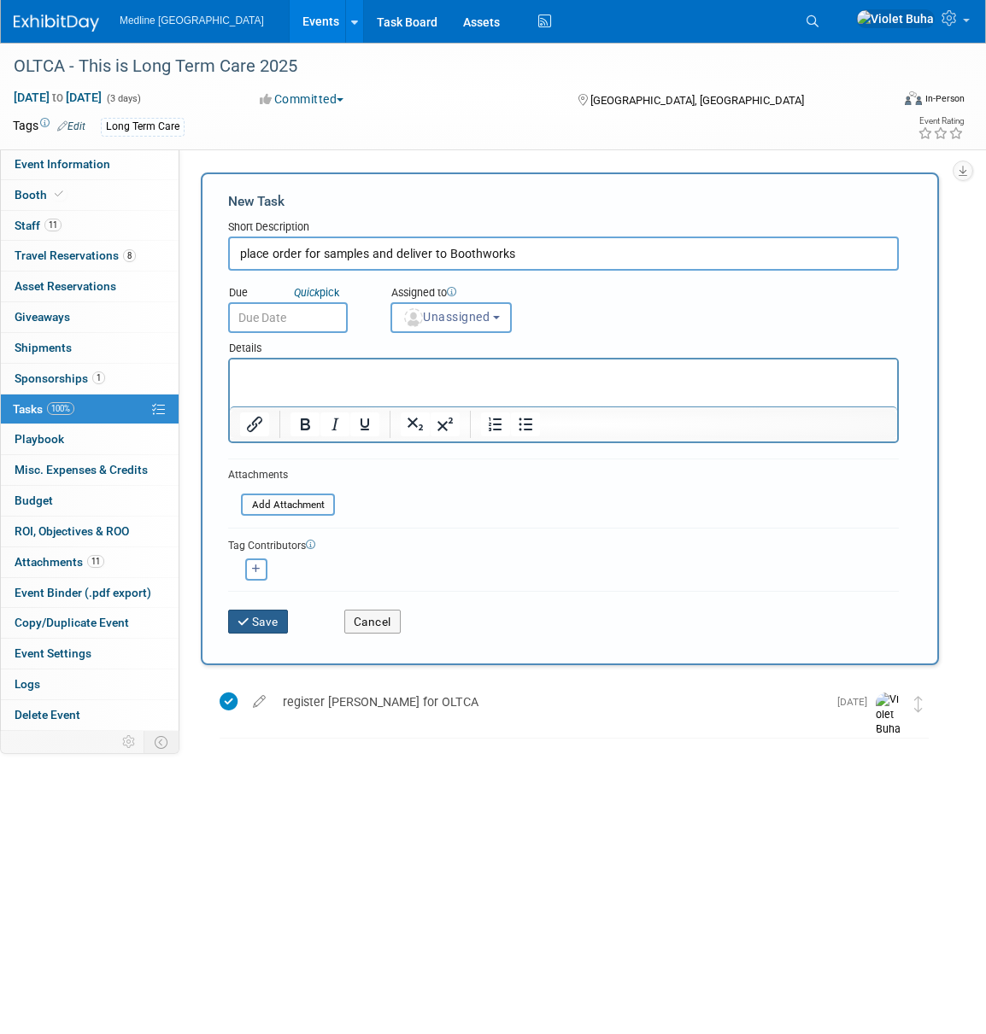
type input "place order for samples and deliver to Boothworks"
click at [278, 618] on button "Save" at bounding box center [258, 622] width 60 height 24
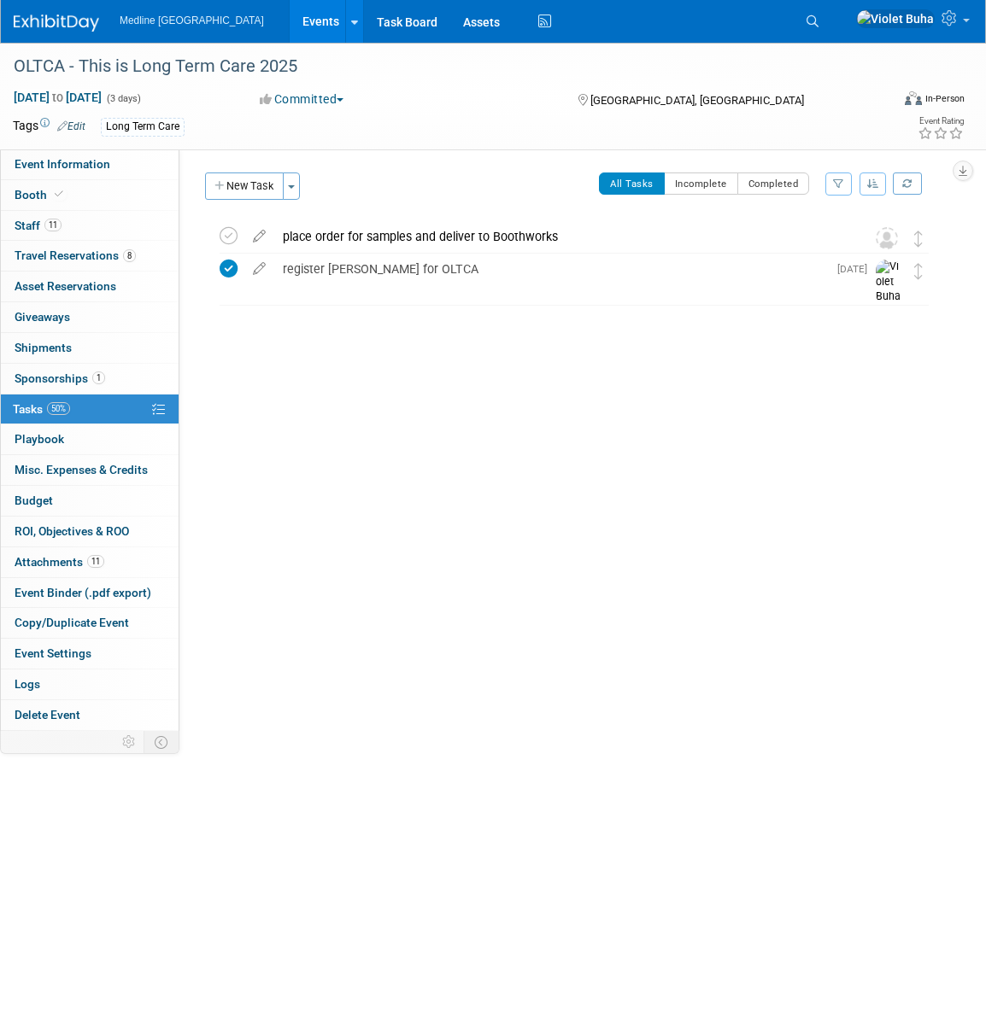
click at [264, 236] on icon at bounding box center [259, 232] width 30 height 21
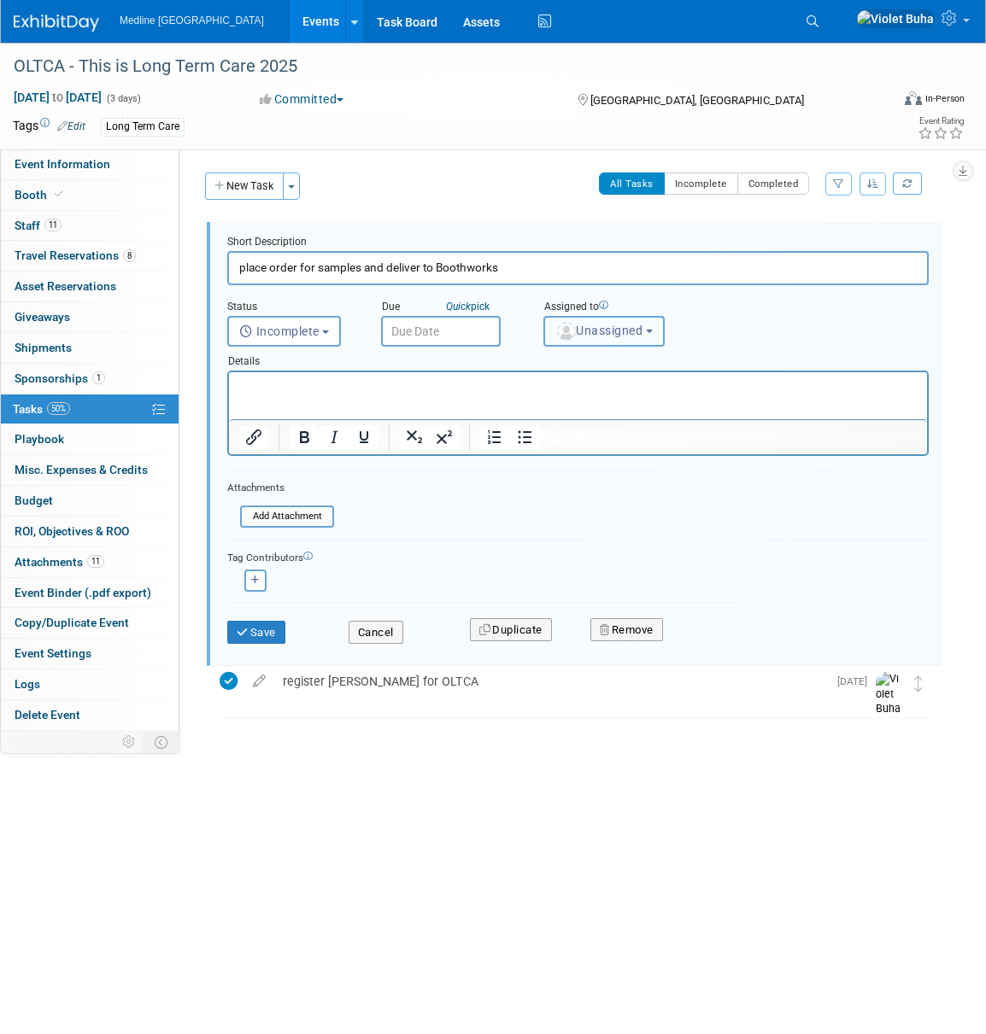
click at [595, 333] on span "Unassigned" at bounding box center [598, 331] width 87 height 14
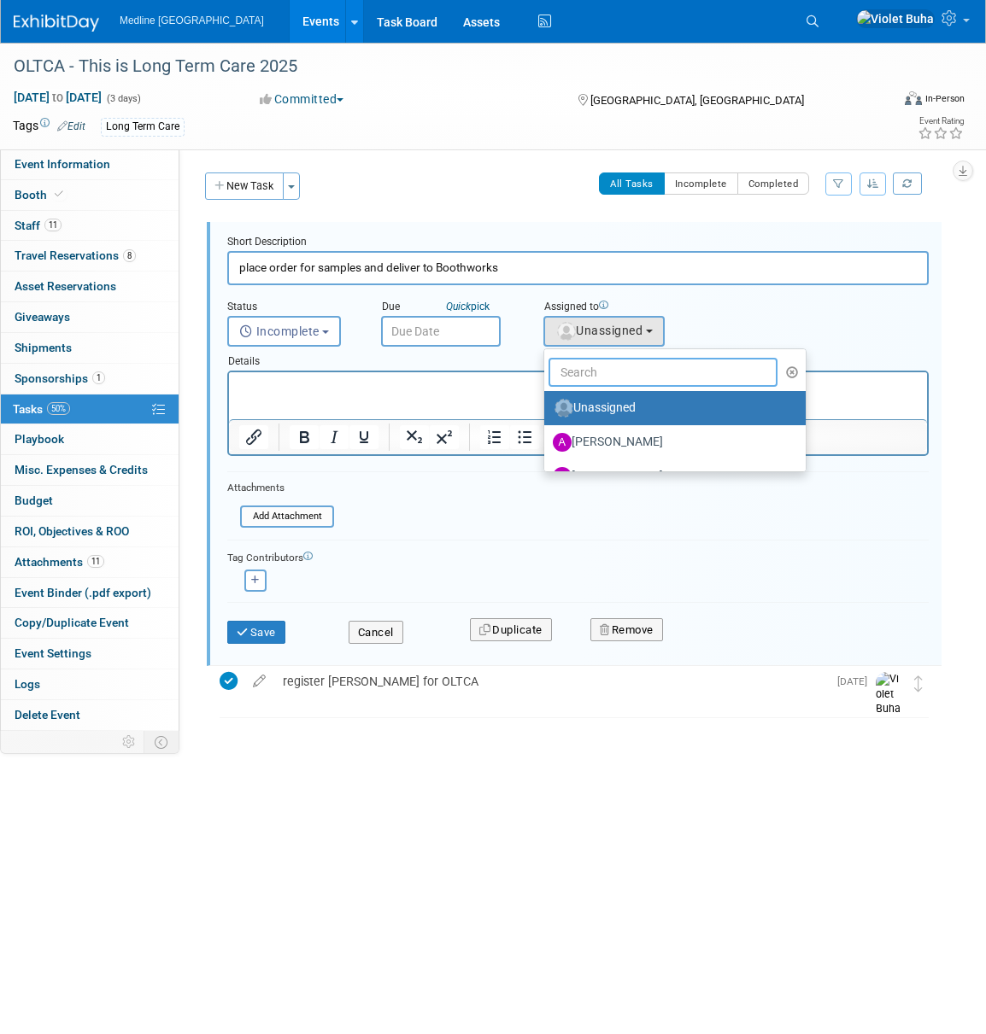
click at [605, 372] on input "text" at bounding box center [662, 372] width 229 height 29
click at [615, 372] on input "text" at bounding box center [662, 372] width 229 height 29
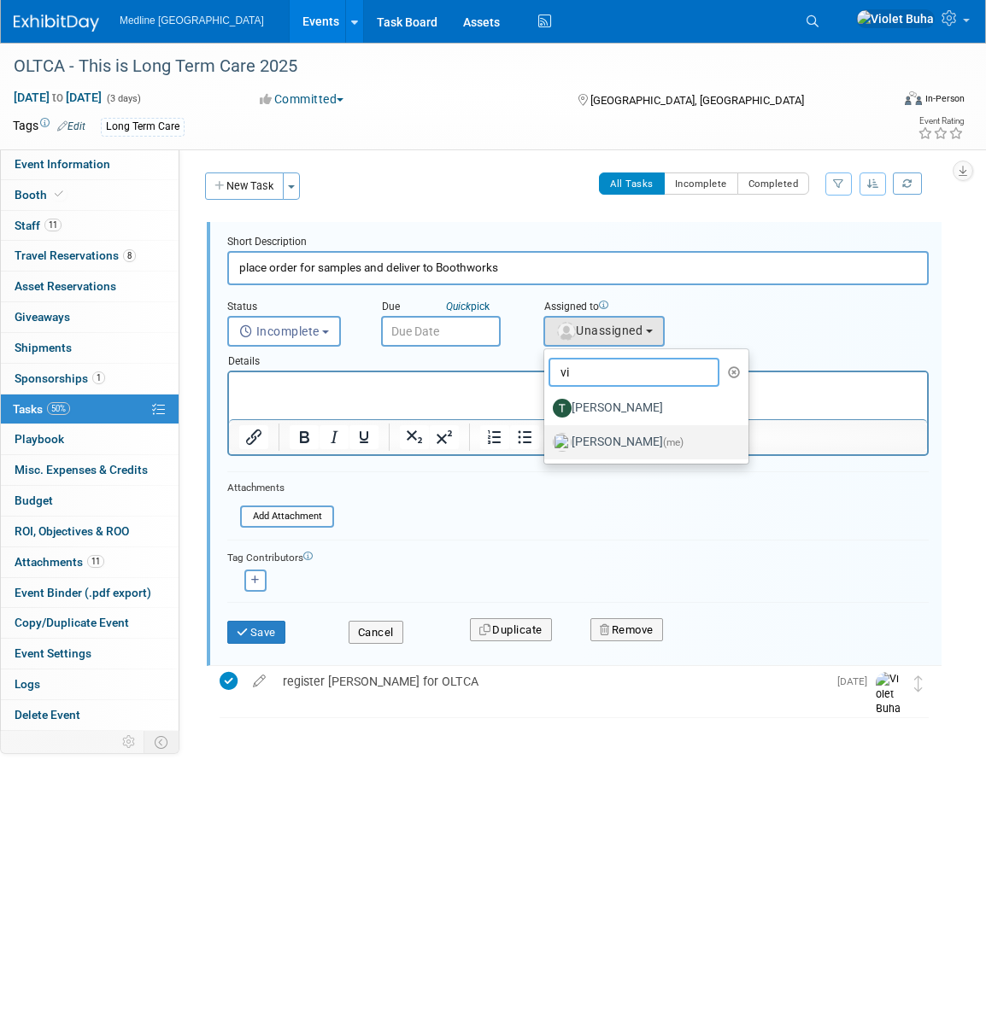
type input "vi"
click at [627, 442] on label "[PERSON_NAME] (me)" at bounding box center [642, 442] width 179 height 27
click at [547, 442] on input "[PERSON_NAME] (me)" at bounding box center [541, 440] width 11 height 11
select select "83b9ebe3-1f55-4182-aebd-dfdf9a1e5ee7"
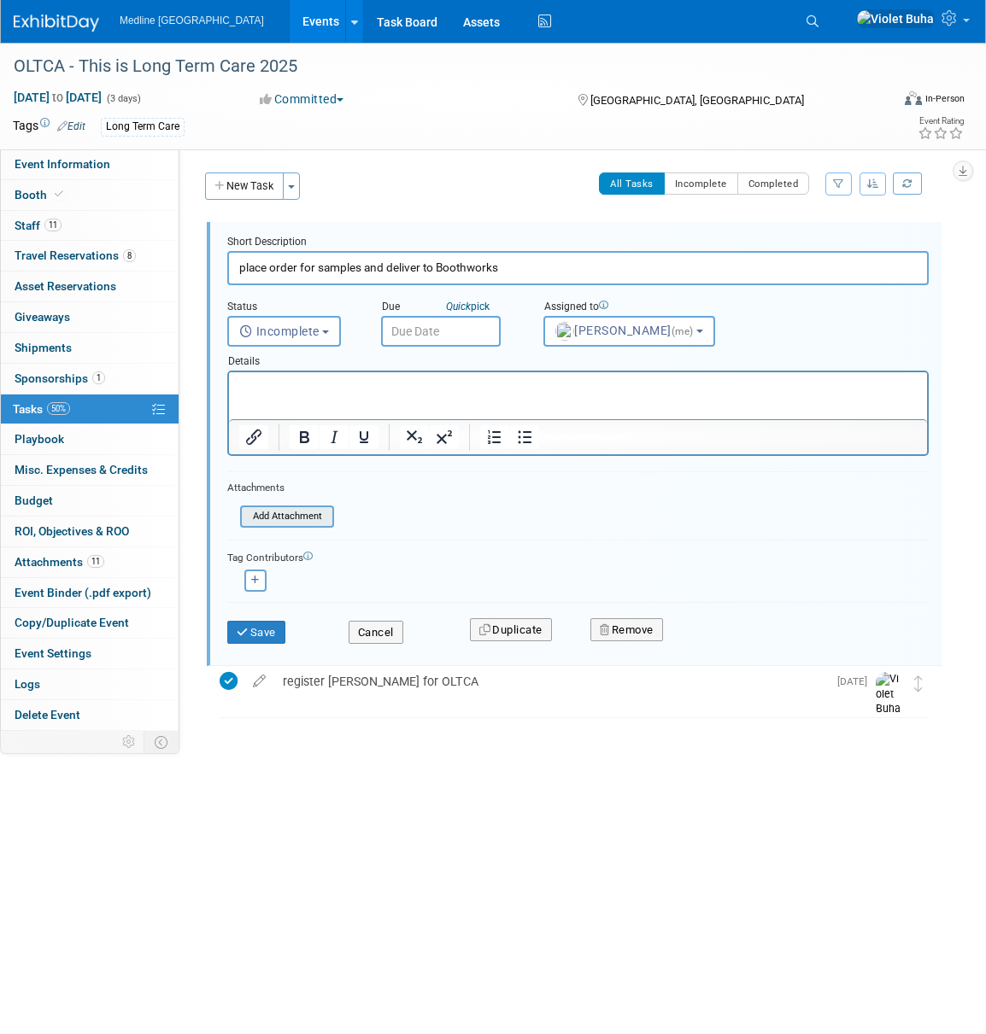
click at [288, 512] on input "file" at bounding box center [245, 516] width 174 height 19
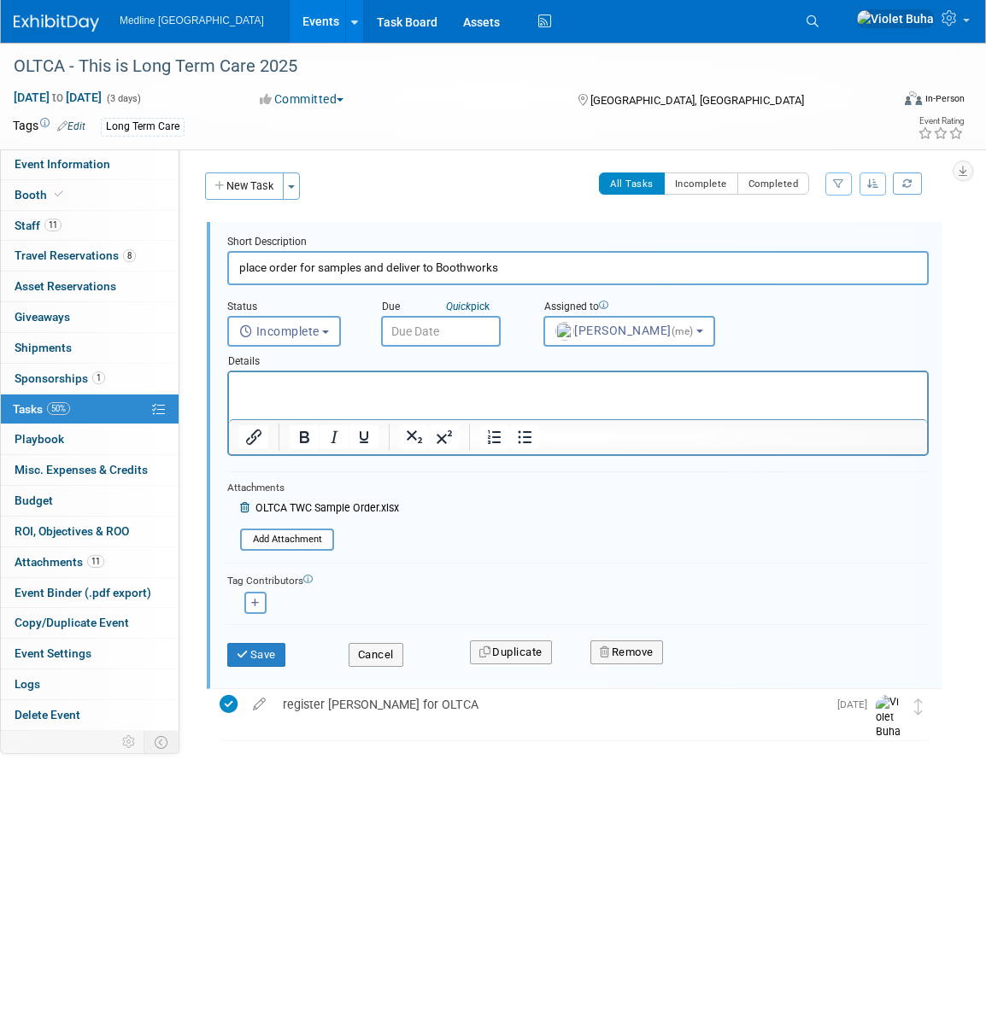
click at [425, 325] on input "text" at bounding box center [441, 331] width 120 height 31
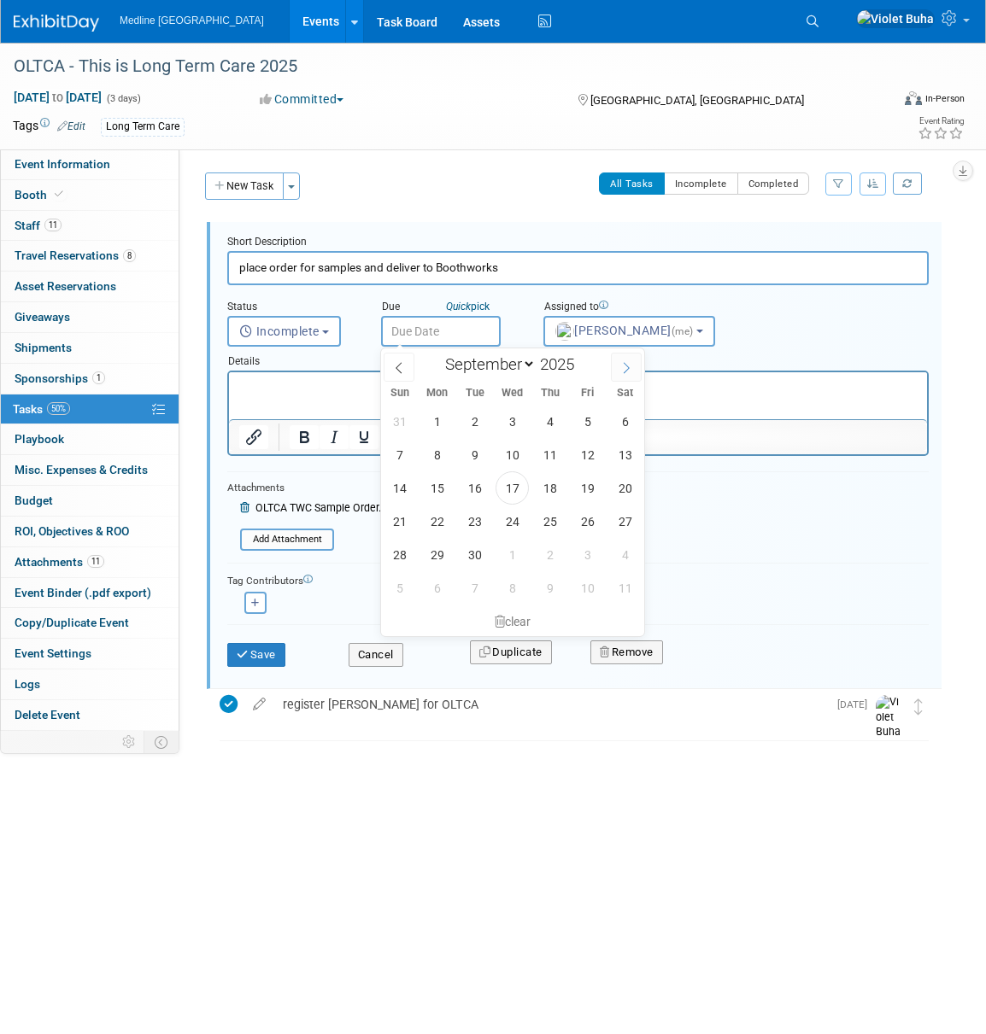
click at [624, 362] on icon at bounding box center [626, 368] width 12 height 12
select select "9"
click at [438, 487] on span "13" at bounding box center [436, 487] width 33 height 33
type input "[DATE]"
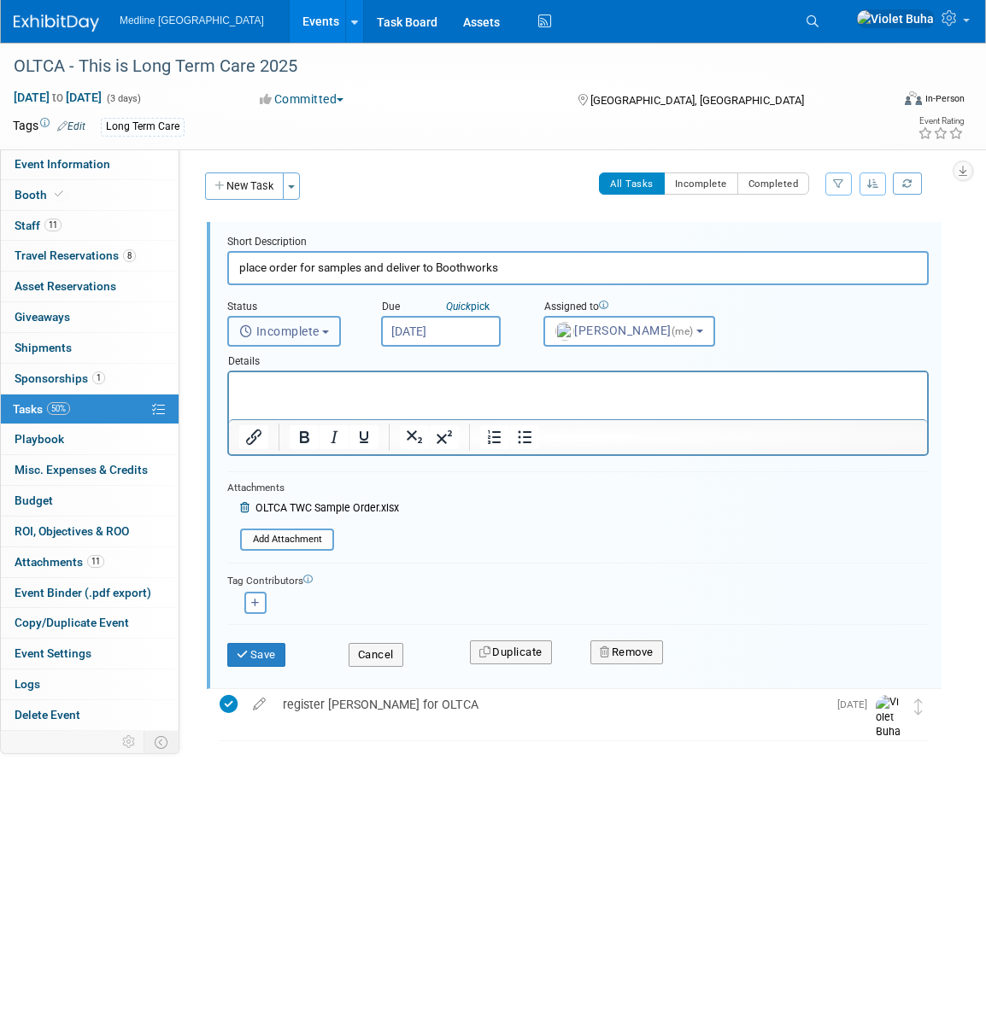
click at [319, 332] on span "Incomplete" at bounding box center [279, 332] width 80 height 14
